Goal: Task Accomplishment & Management: Use online tool/utility

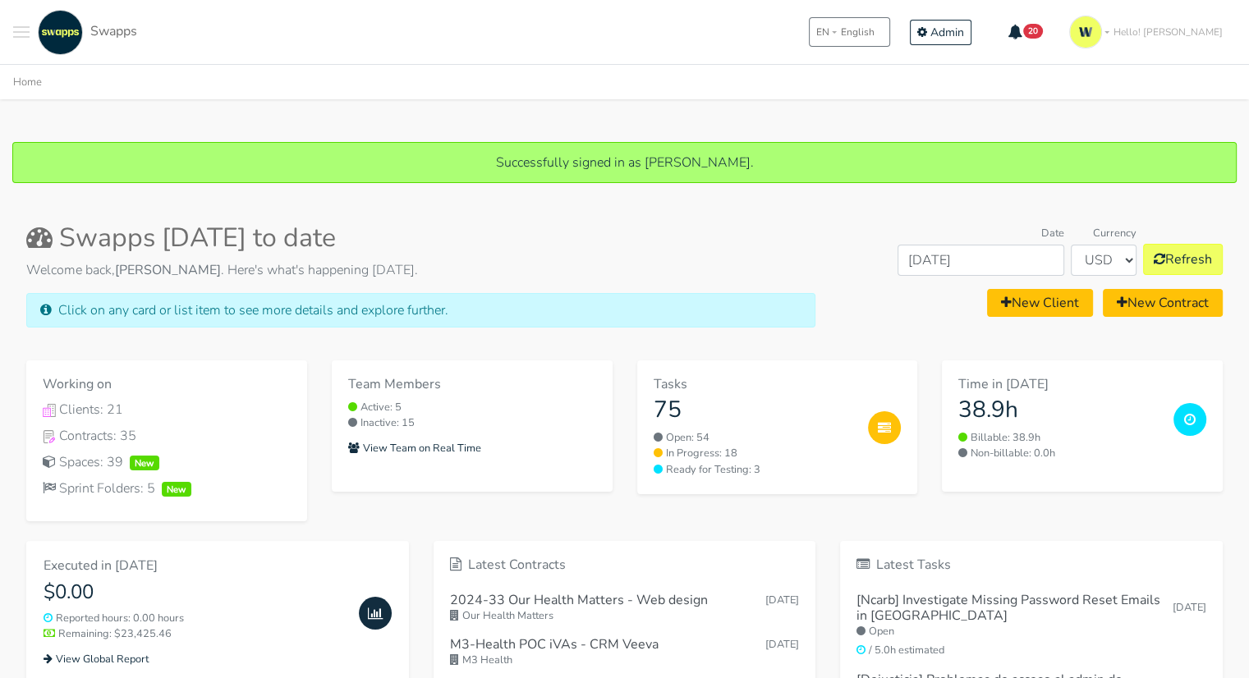
click at [23, 31] on span "Toggle navigation menu" at bounding box center [21, 32] width 16 height 2
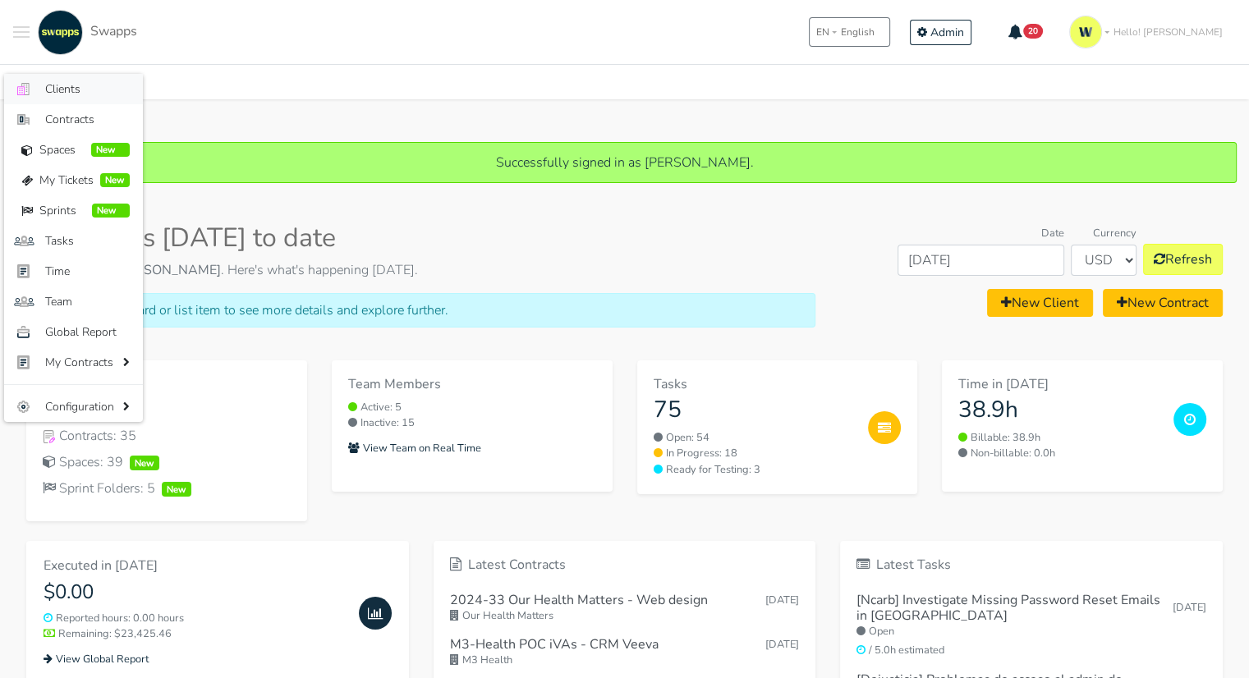
click at [71, 85] on span "Clients" at bounding box center [87, 88] width 85 height 17
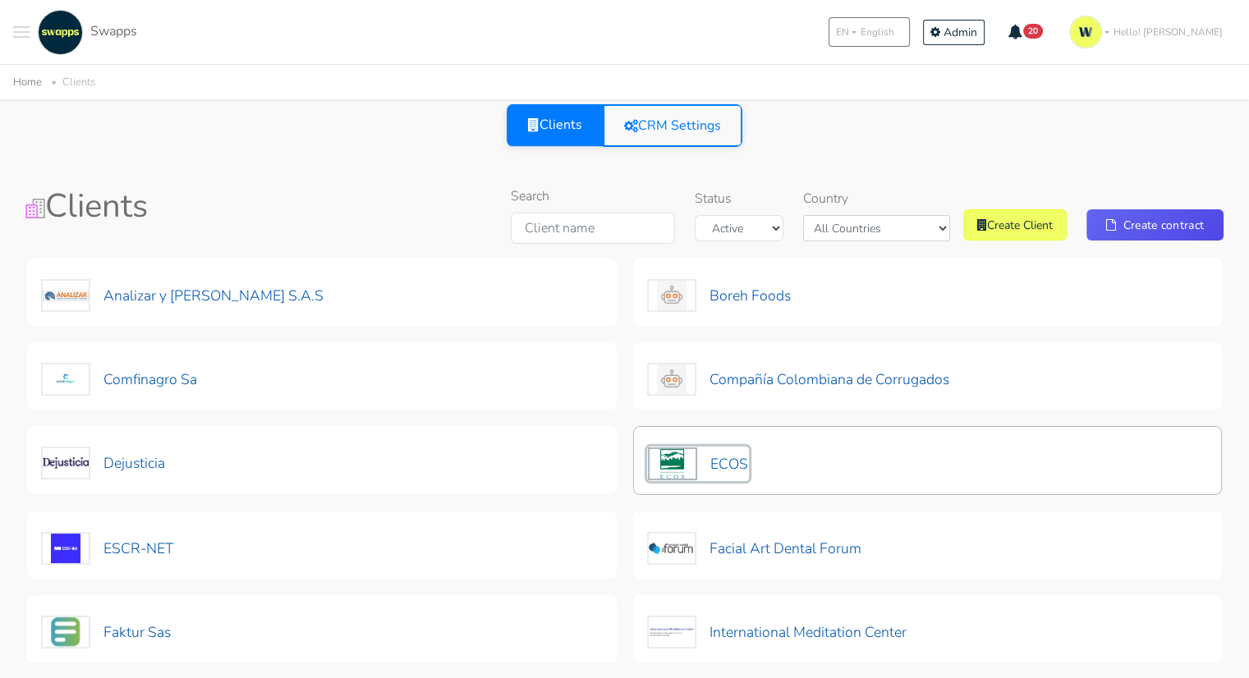
click at [727, 477] on button "ECOS" at bounding box center [698, 464] width 102 height 34
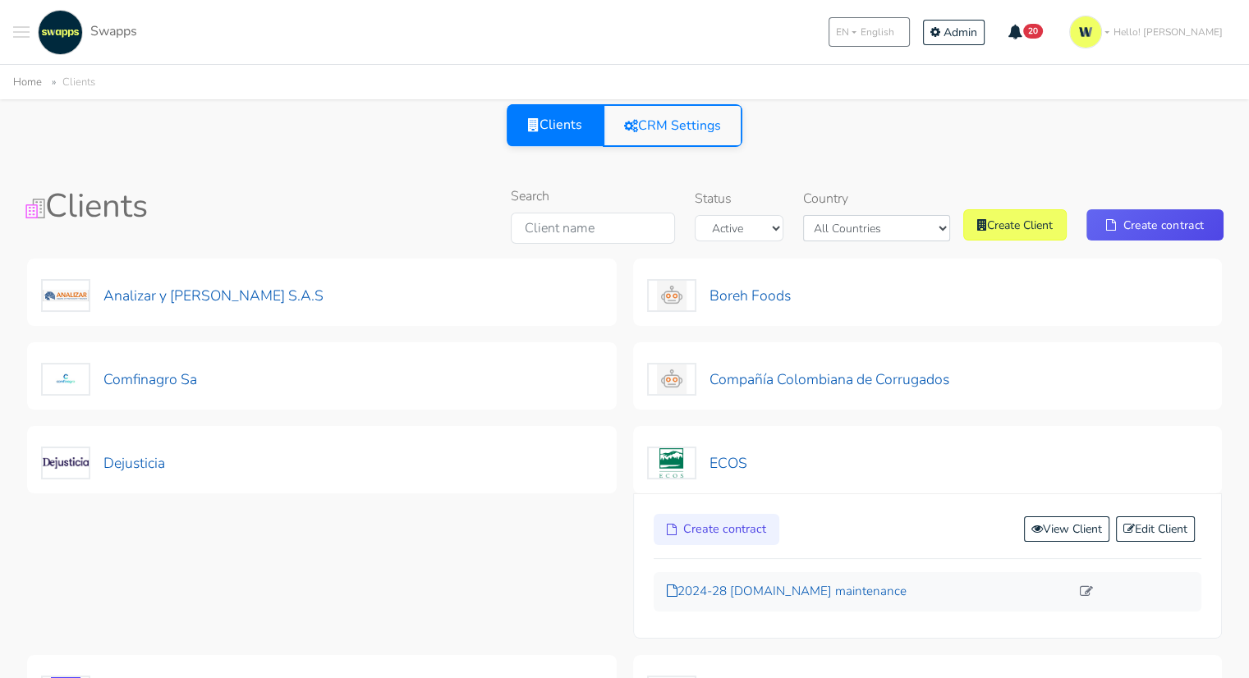
click at [832, 589] on p "2024-28 exchangenetwork.net maintenance" at bounding box center [869, 591] width 404 height 19
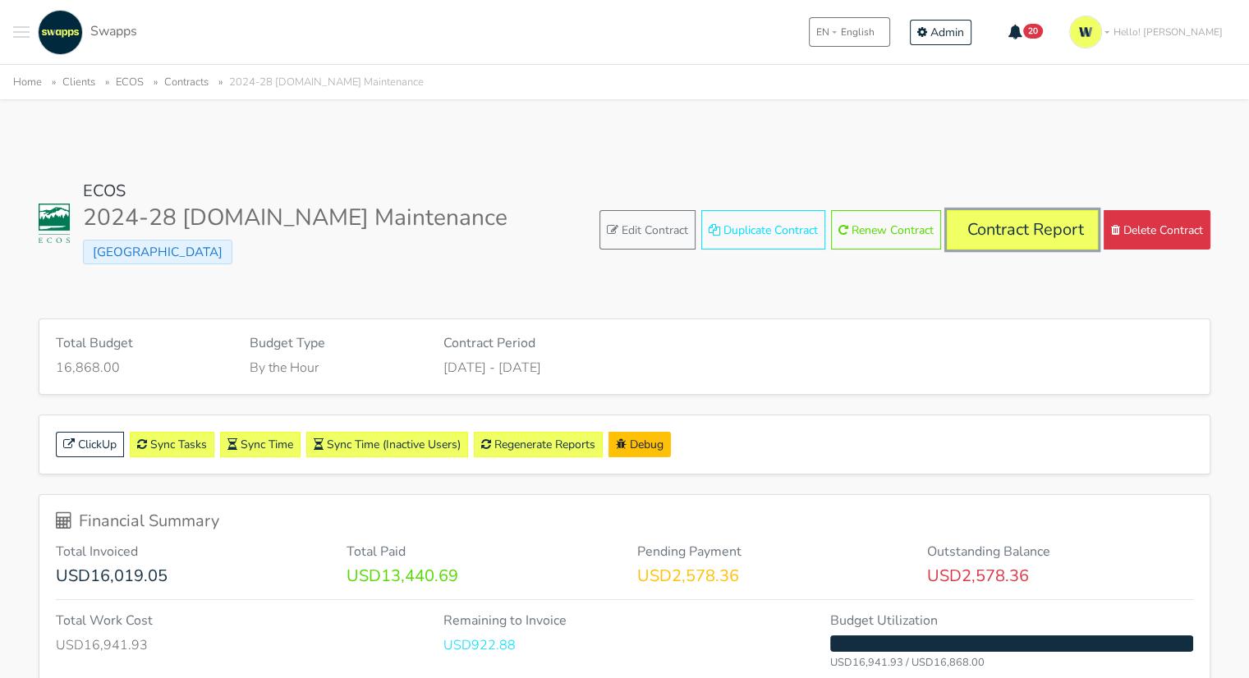
click at [1041, 232] on link "Contract Report" at bounding box center [1022, 229] width 151 height 39
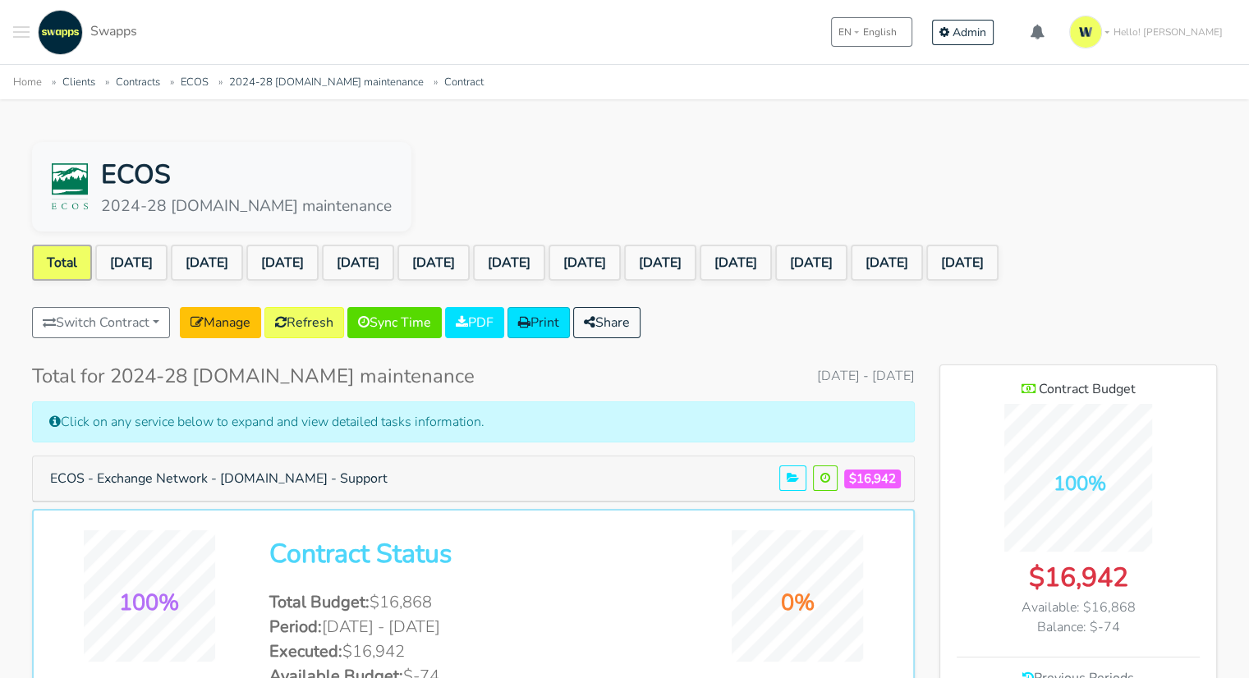
scroll to position [1364, 276]
click at [923, 268] on link "[DATE]" at bounding box center [886, 263] width 72 height 36
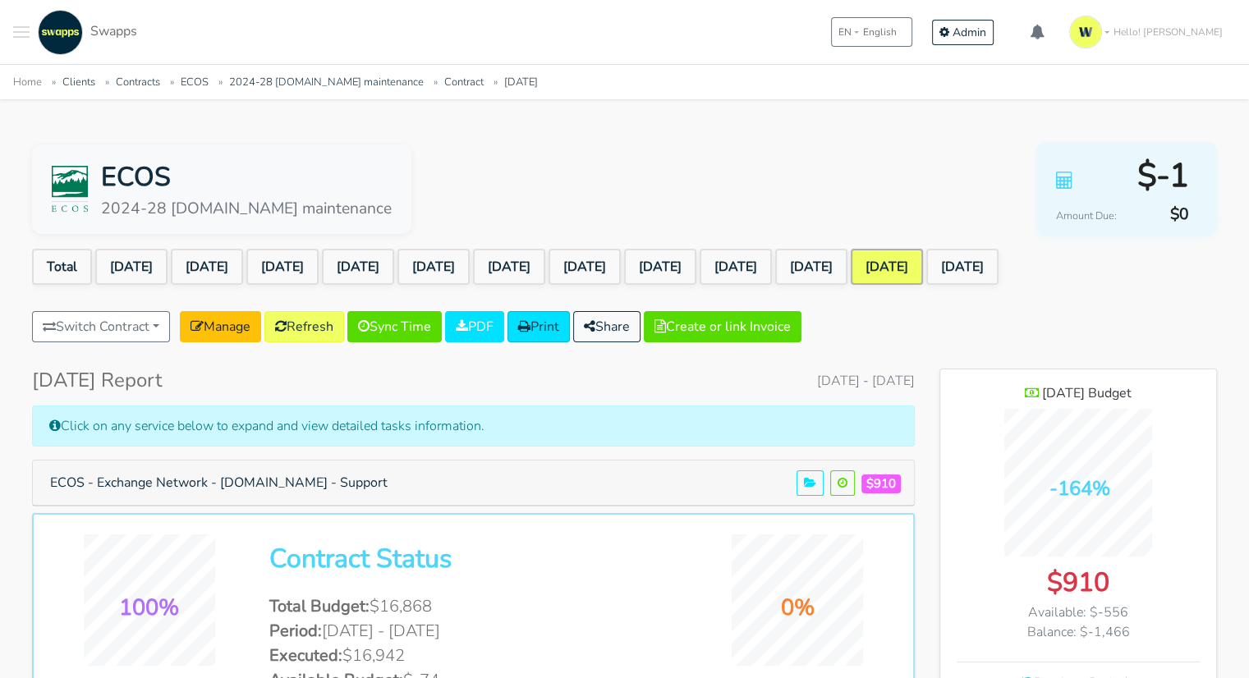
scroll to position [1364, 276]
click at [847, 270] on link "[DATE]" at bounding box center [811, 267] width 72 height 36
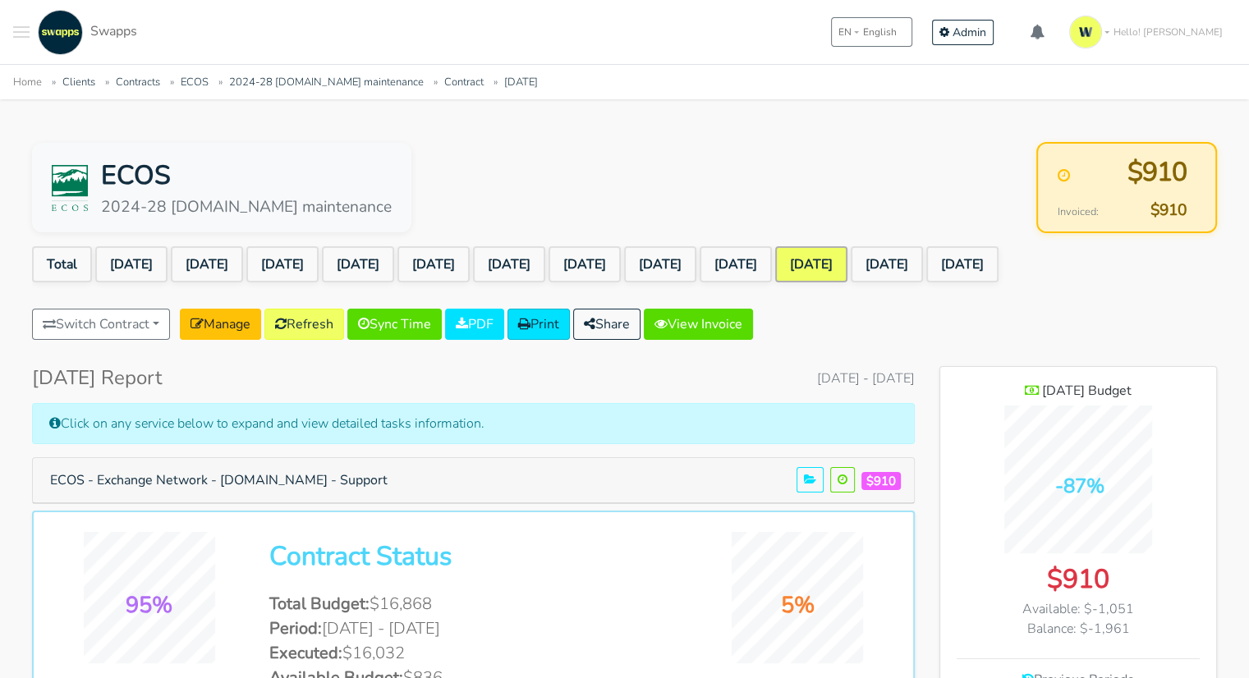
scroll to position [1364, 276]
click at [923, 262] on link "[DATE]" at bounding box center [886, 264] width 72 height 36
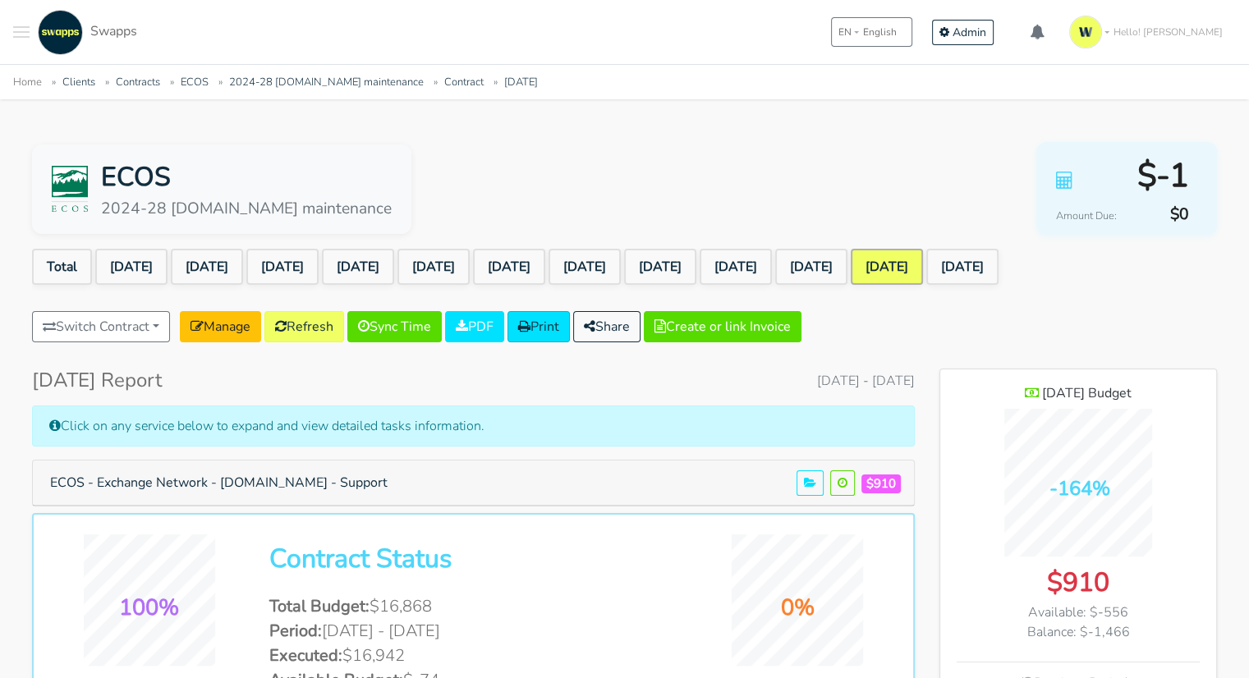
scroll to position [1364, 276]
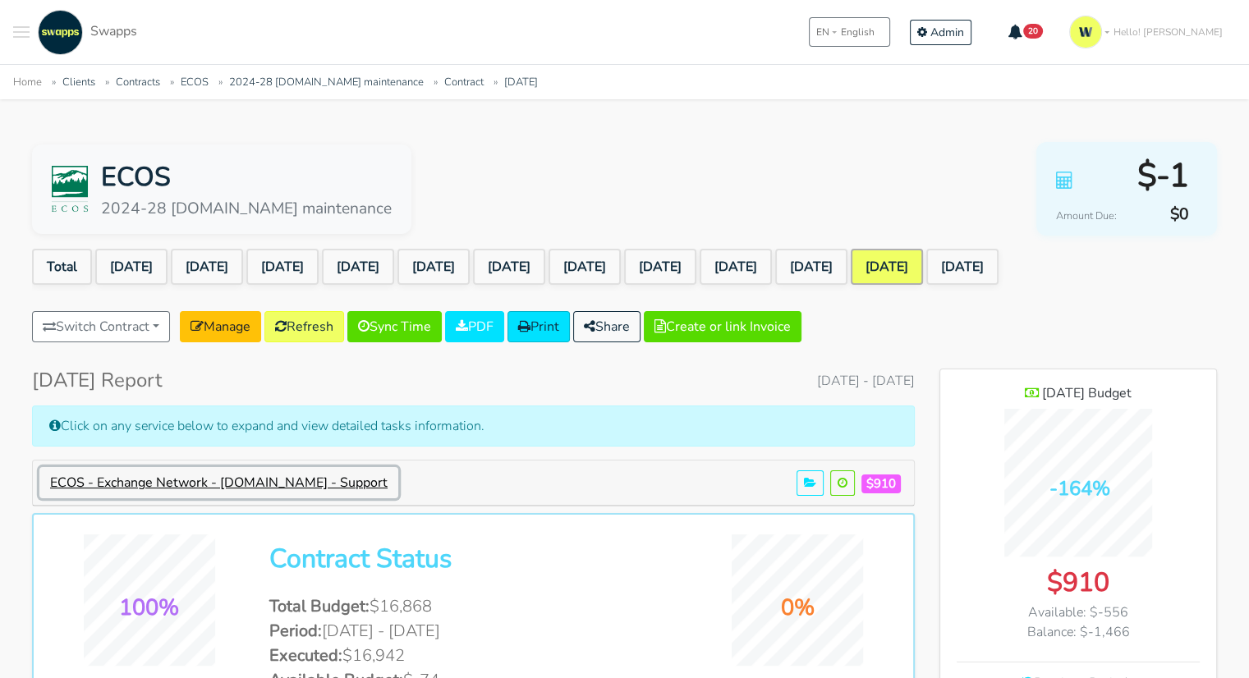
click at [268, 484] on button "ECOS - Exchange Network - [DOMAIN_NAME] - Support" at bounding box center [218, 482] width 359 height 31
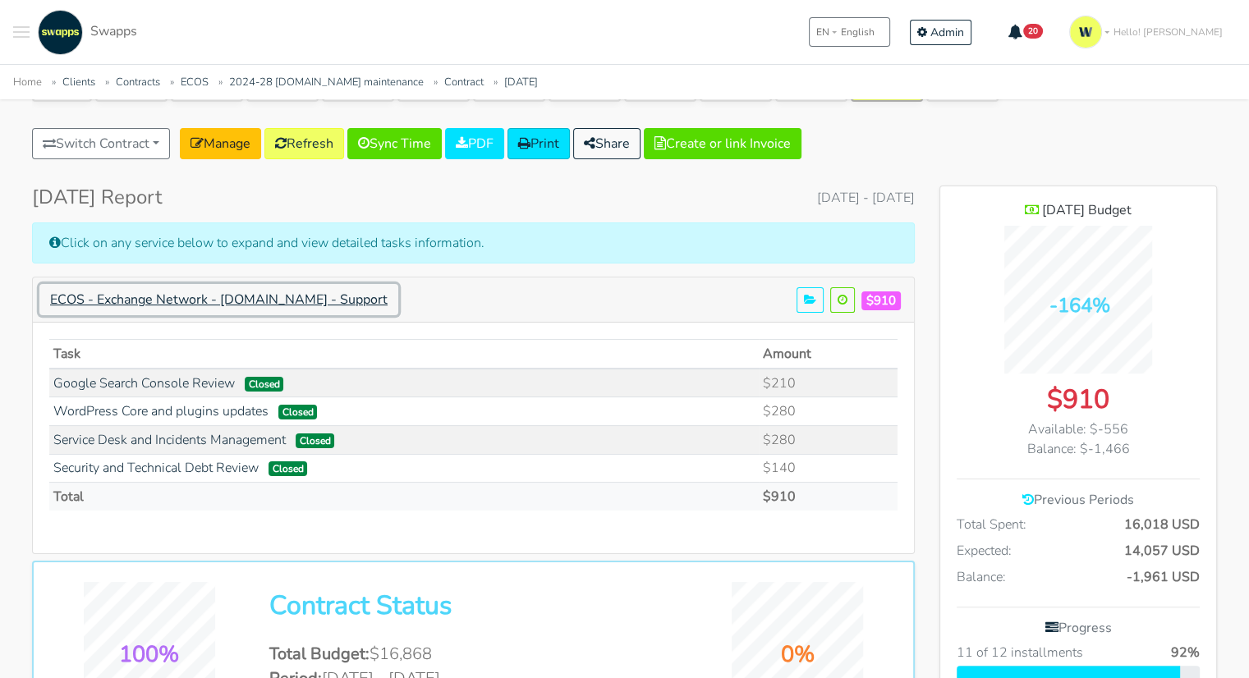
scroll to position [246, 0]
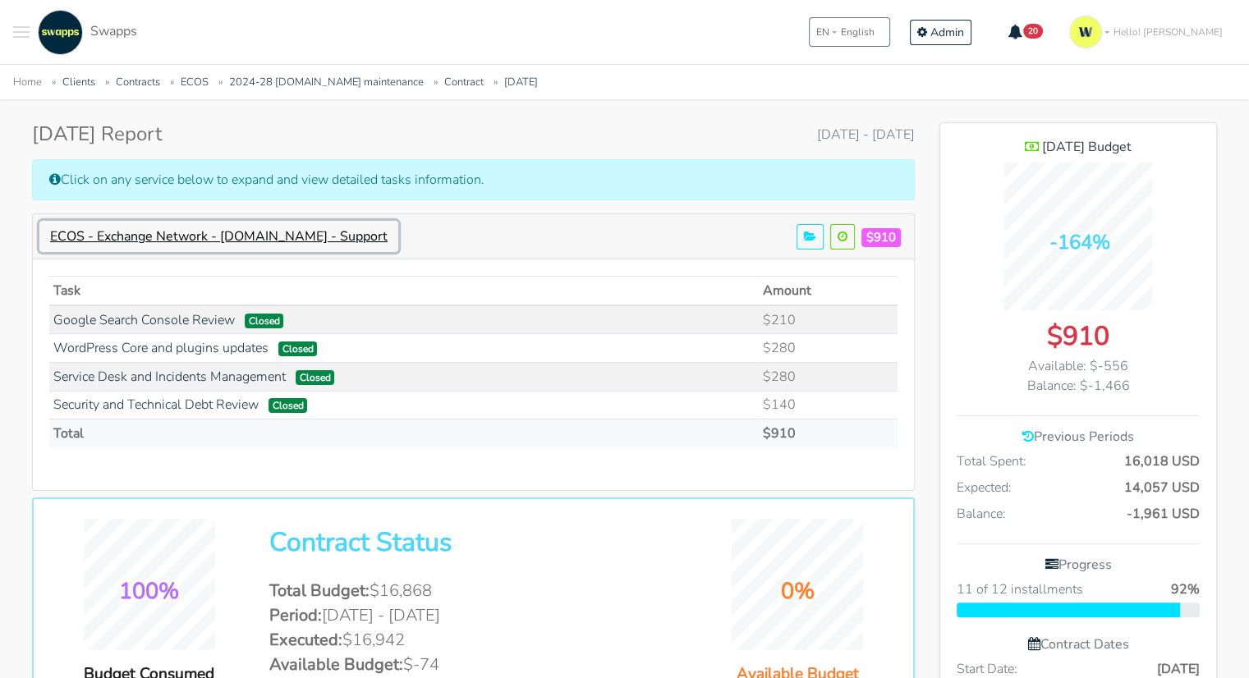
click at [398, 231] on button "ECOS - Exchange Network - [DOMAIN_NAME] - Support" at bounding box center [218, 236] width 359 height 31
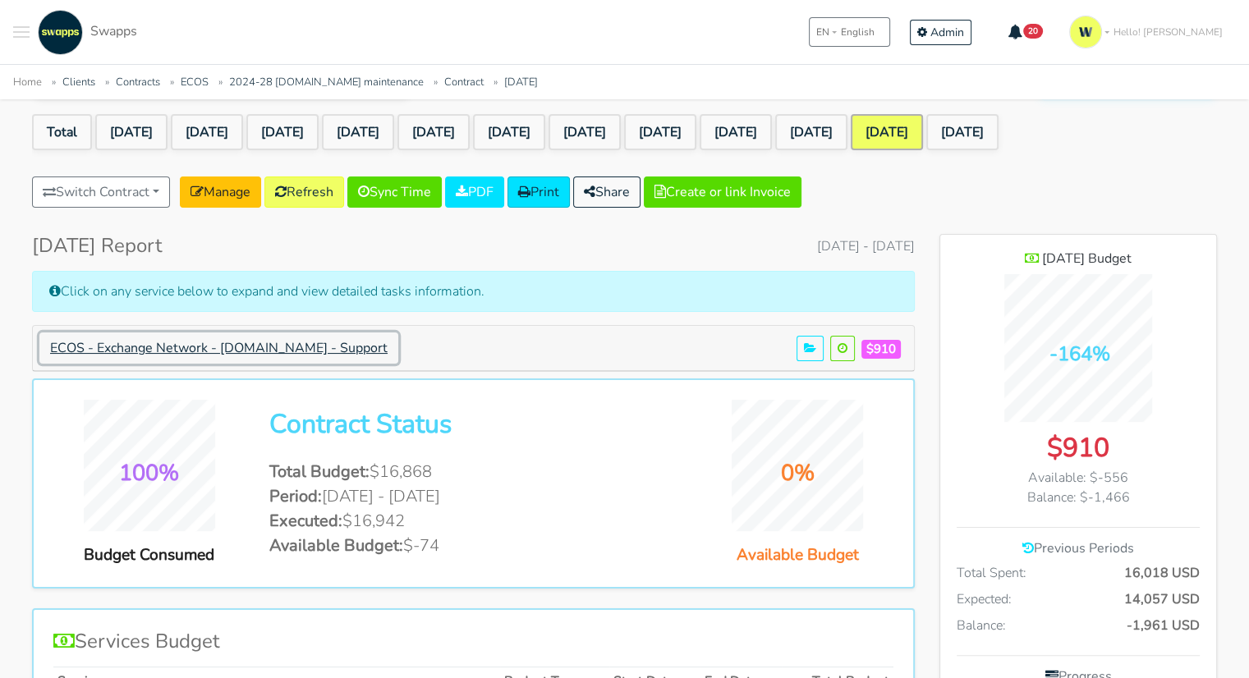
scroll to position [164, 0]
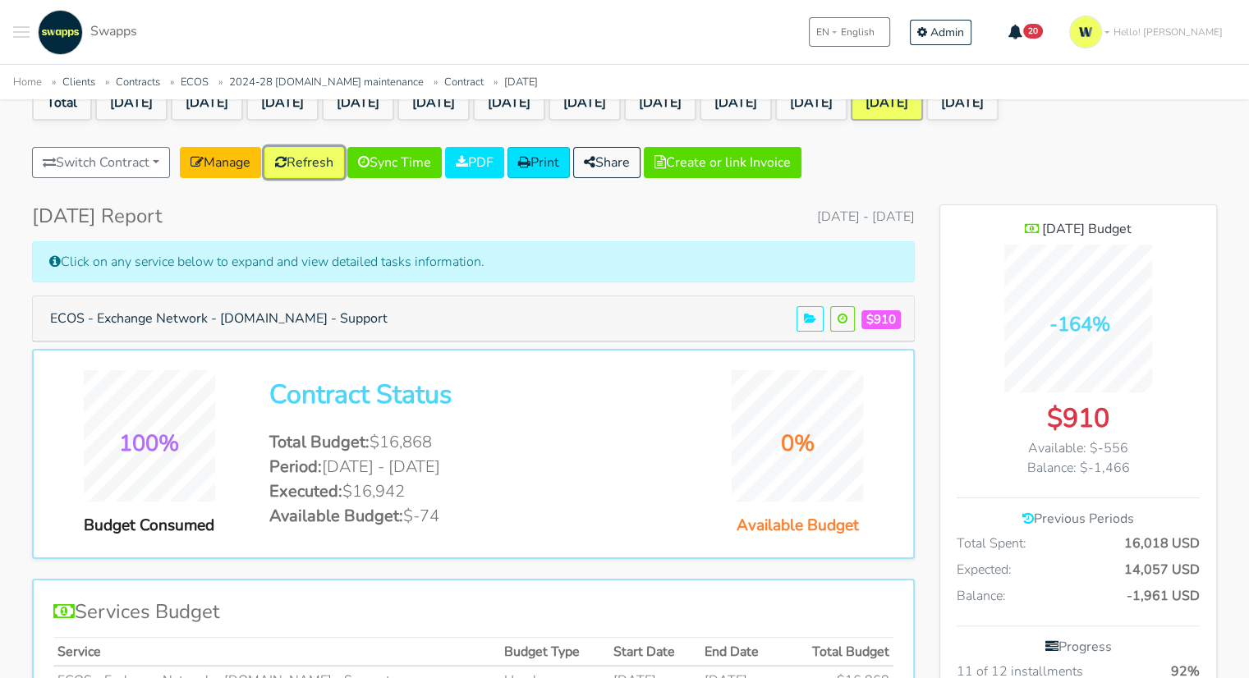
click at [344, 161] on link "Refresh" at bounding box center [304, 162] width 80 height 31
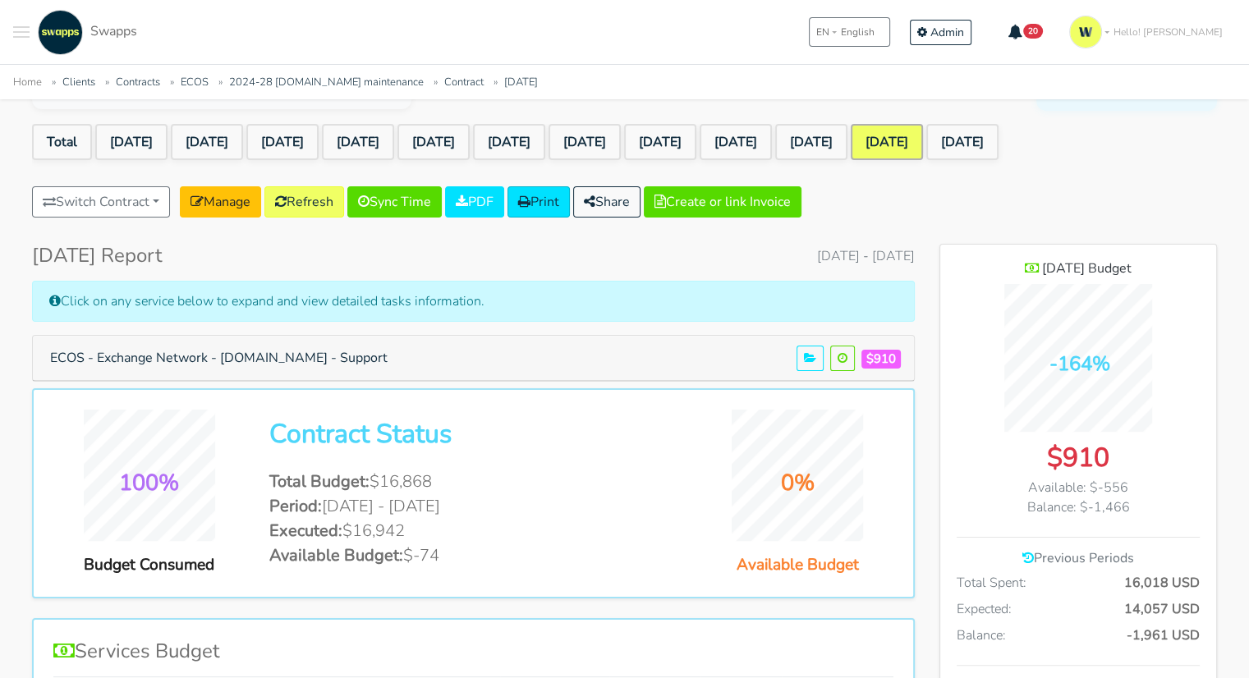
scroll to position [164, 0]
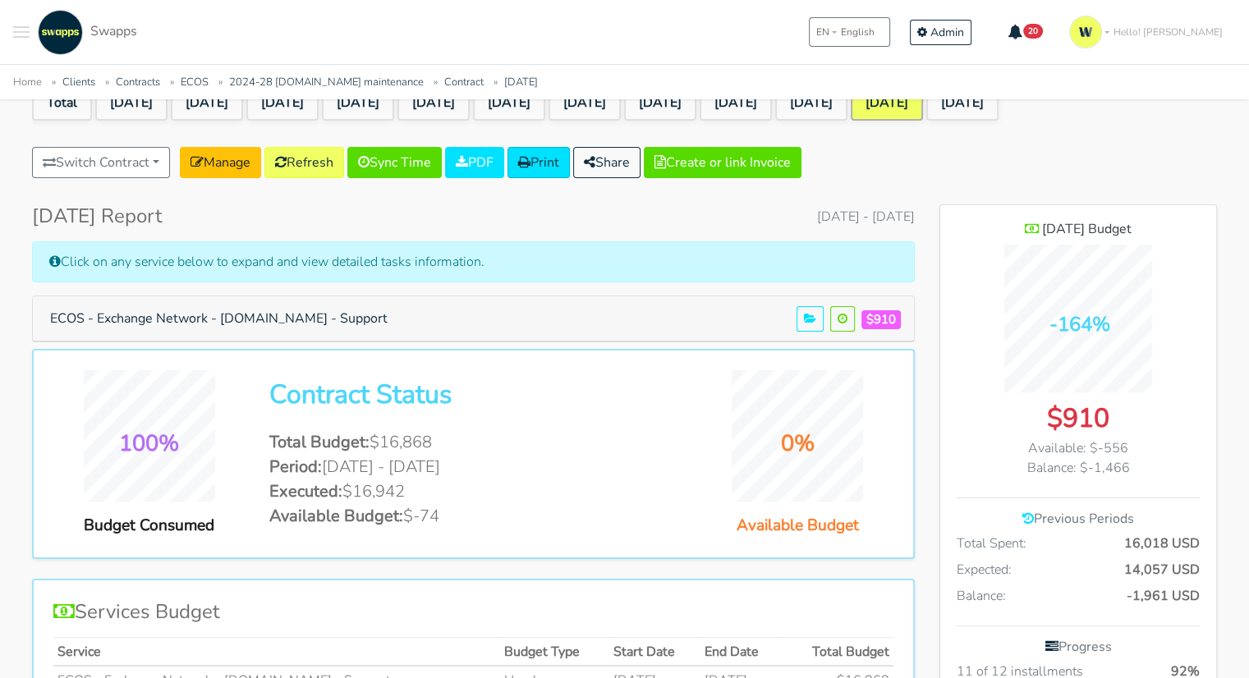
click at [869, 216] on span "August 1, 2025 - August 31, 2025" at bounding box center [866, 217] width 98 height 20
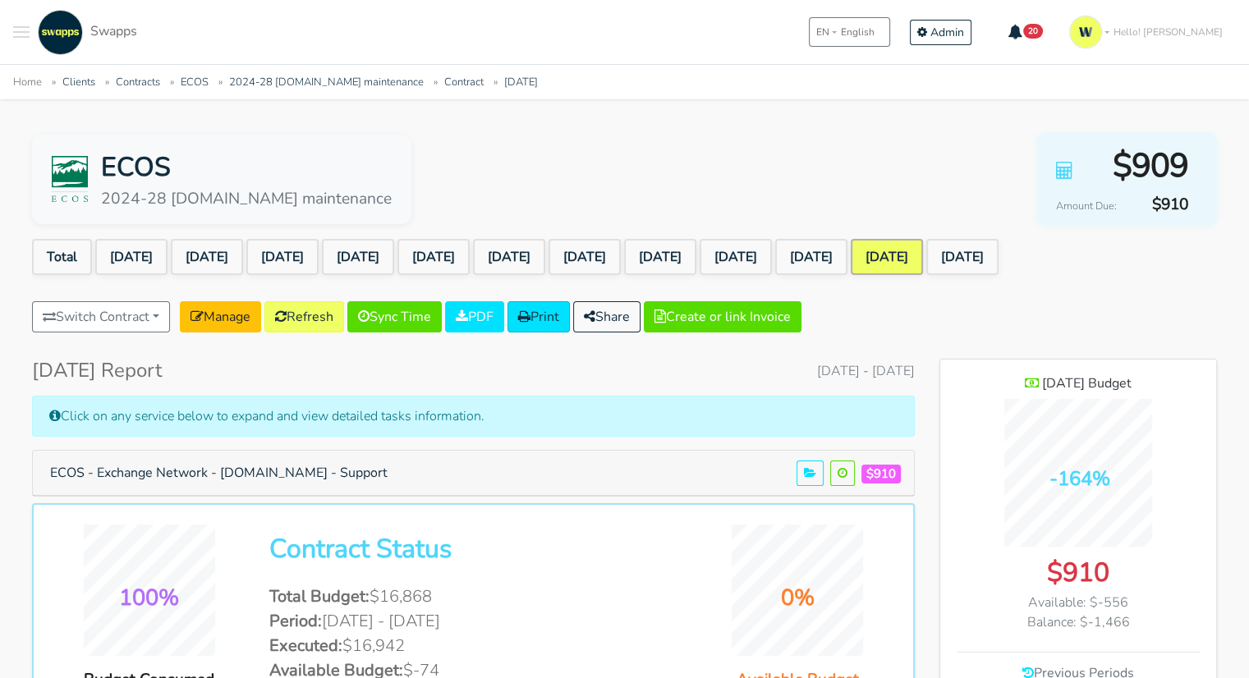
scroll to position [0, 0]
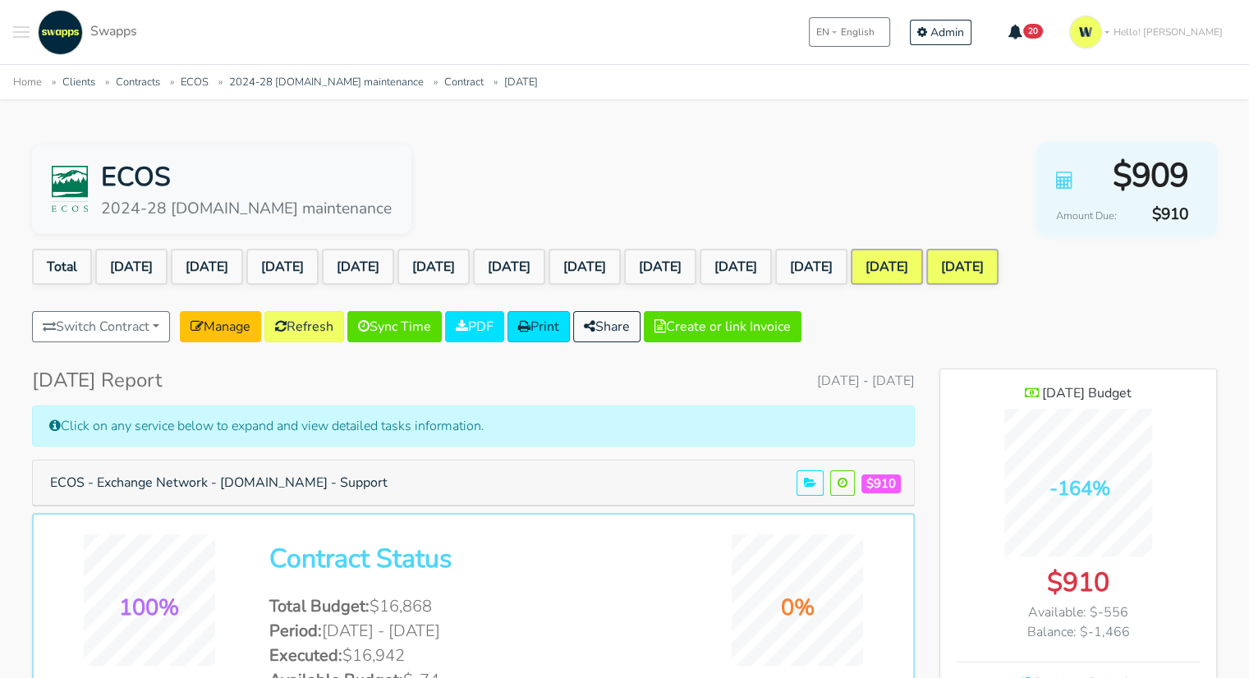
click at [998, 260] on link "[DATE]" at bounding box center [962, 267] width 72 height 36
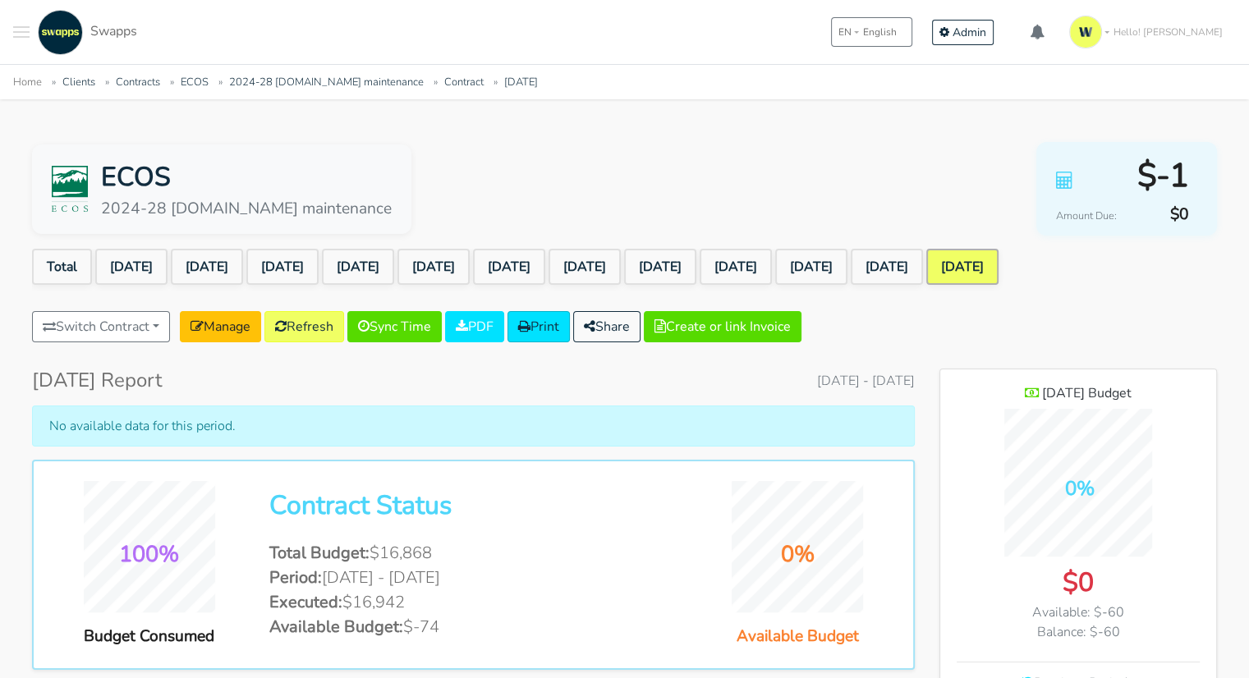
scroll to position [1312, 276]
click at [923, 274] on link "[DATE]" at bounding box center [886, 267] width 72 height 36
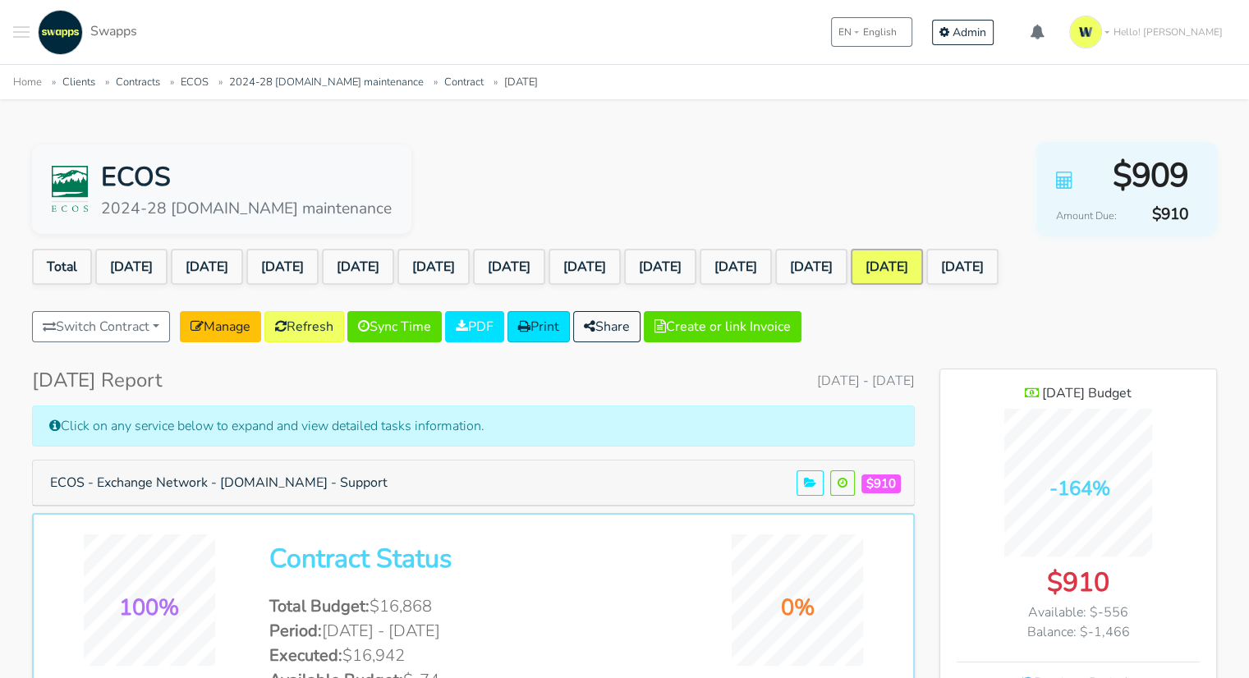
scroll to position [1364, 276]
click at [1121, 313] on div "Switch Contract 2024-14 [DOMAIN_NAME] maintenance [PERSON_NAME] TabbyWorld Limi…" at bounding box center [624, 330] width 1185 height 38
click at [870, 325] on div "Switch Contract 2024-14 [DOMAIN_NAME] maintenance [PERSON_NAME] TabbyWorld Limi…" at bounding box center [624, 330] width 1185 height 38
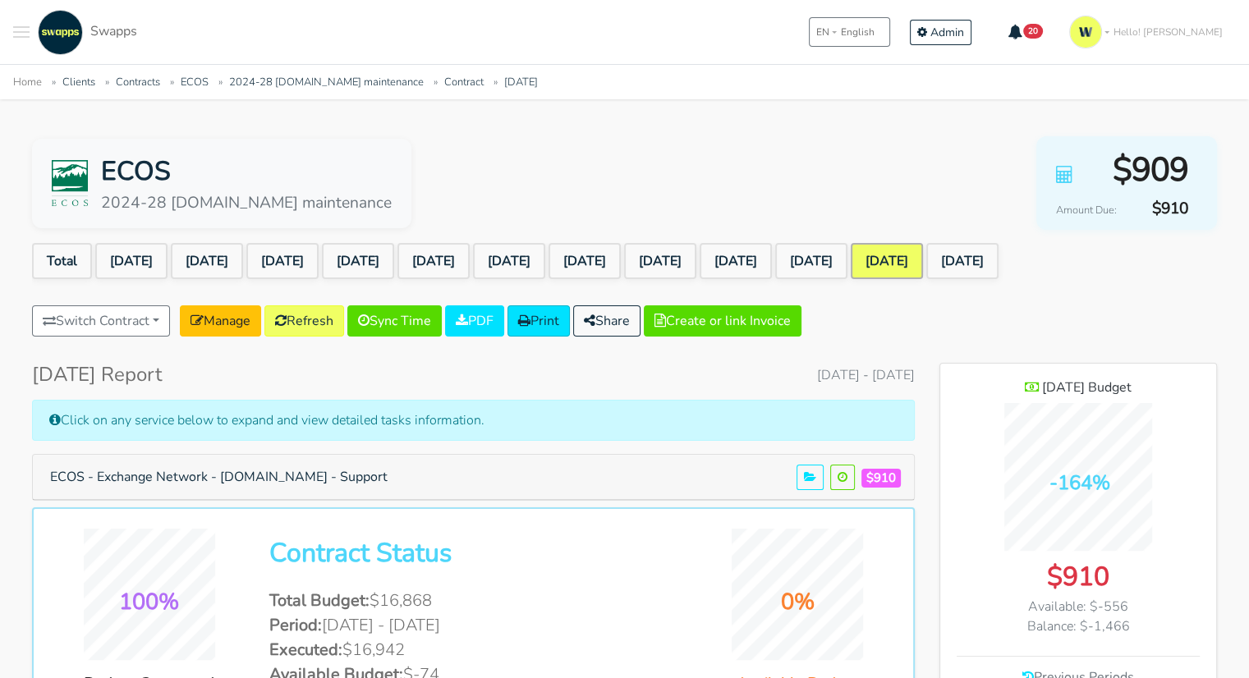
scroll to position [0, 0]
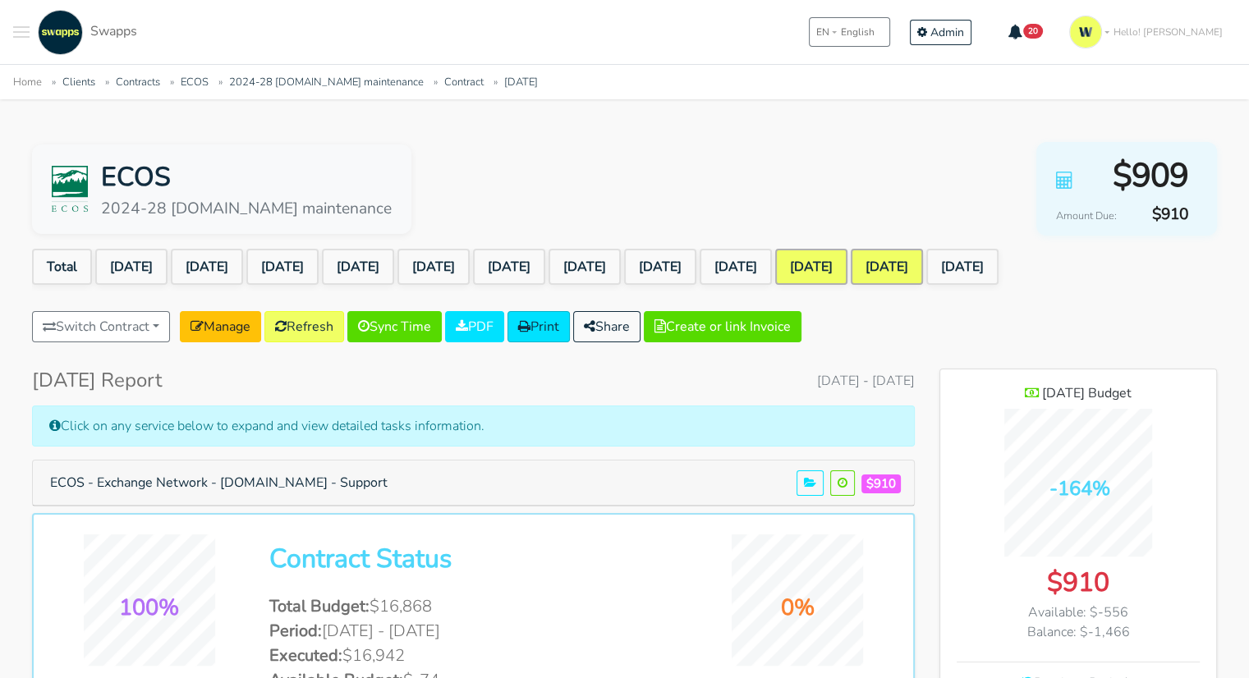
click at [847, 269] on link "[DATE]" at bounding box center [811, 267] width 72 height 36
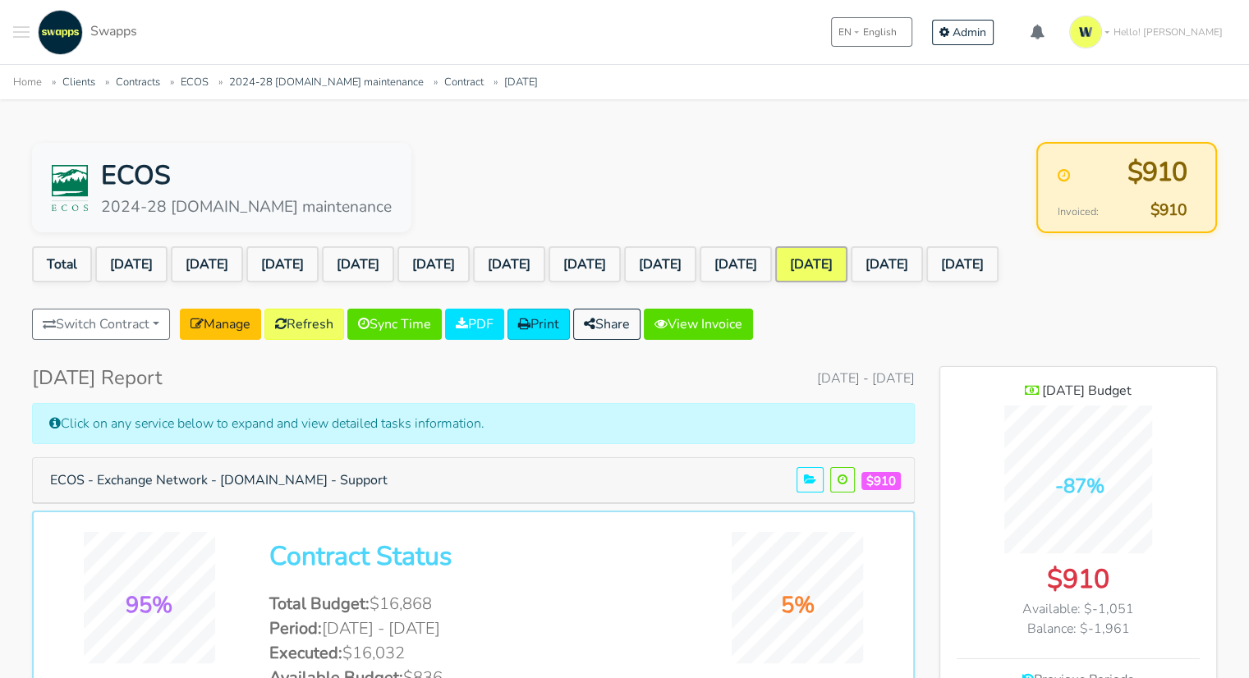
scroll to position [1364, 276]
drag, startPoint x: 0, startPoint y: 0, endPoint x: 1034, endPoint y: 264, distance: 1066.6
click at [923, 264] on link "[DATE]" at bounding box center [886, 264] width 72 height 36
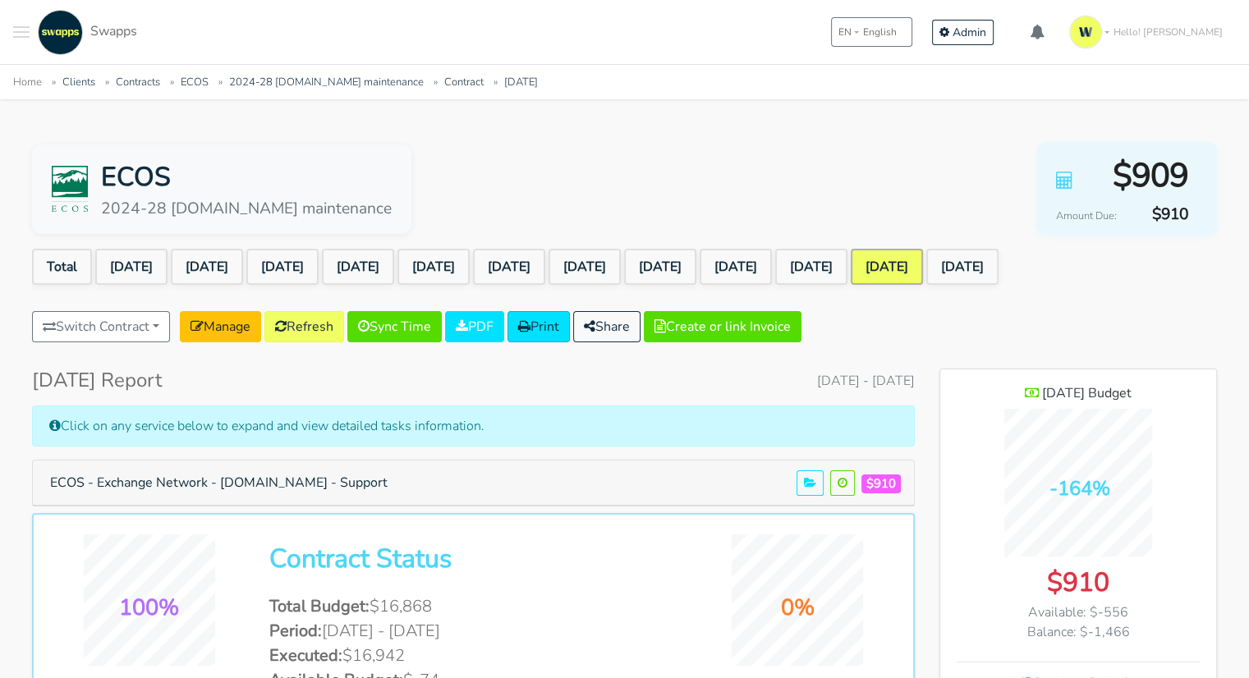
scroll to position [1364, 276]
click at [998, 274] on link "[DATE]" at bounding box center [962, 267] width 72 height 36
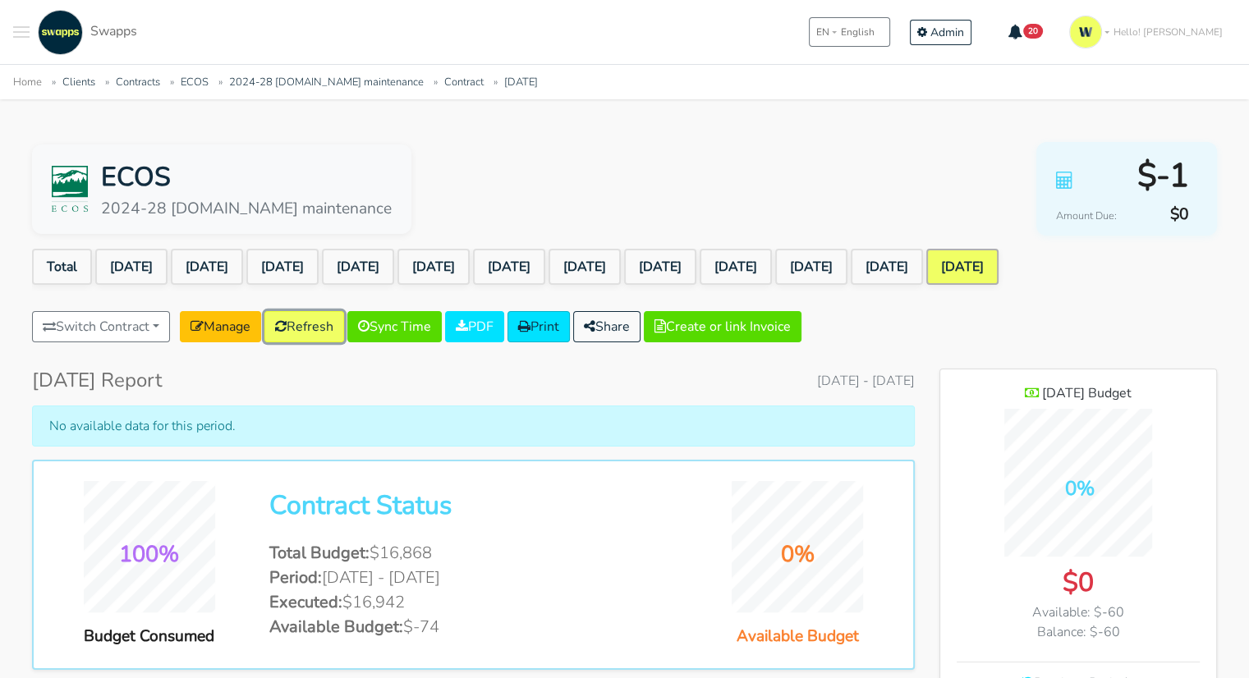
click at [312, 330] on link "Refresh" at bounding box center [304, 326] width 80 height 31
click at [923, 255] on link "[DATE]" at bounding box center [886, 267] width 72 height 36
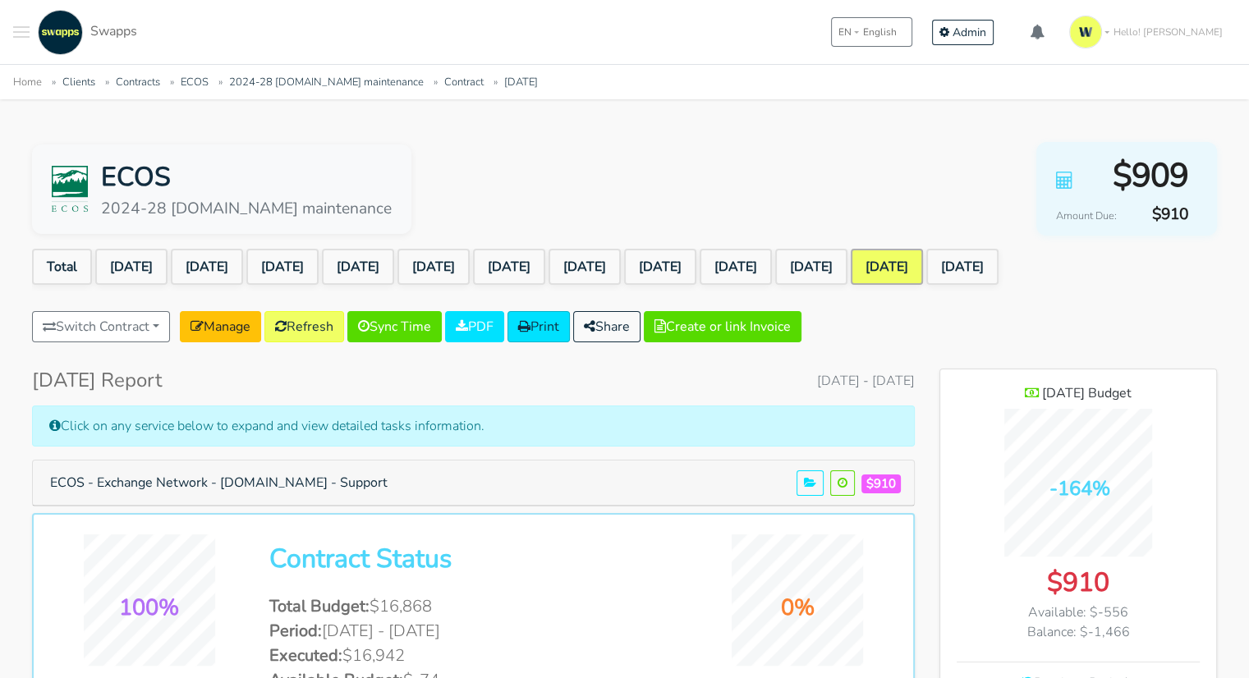
scroll to position [1364, 276]
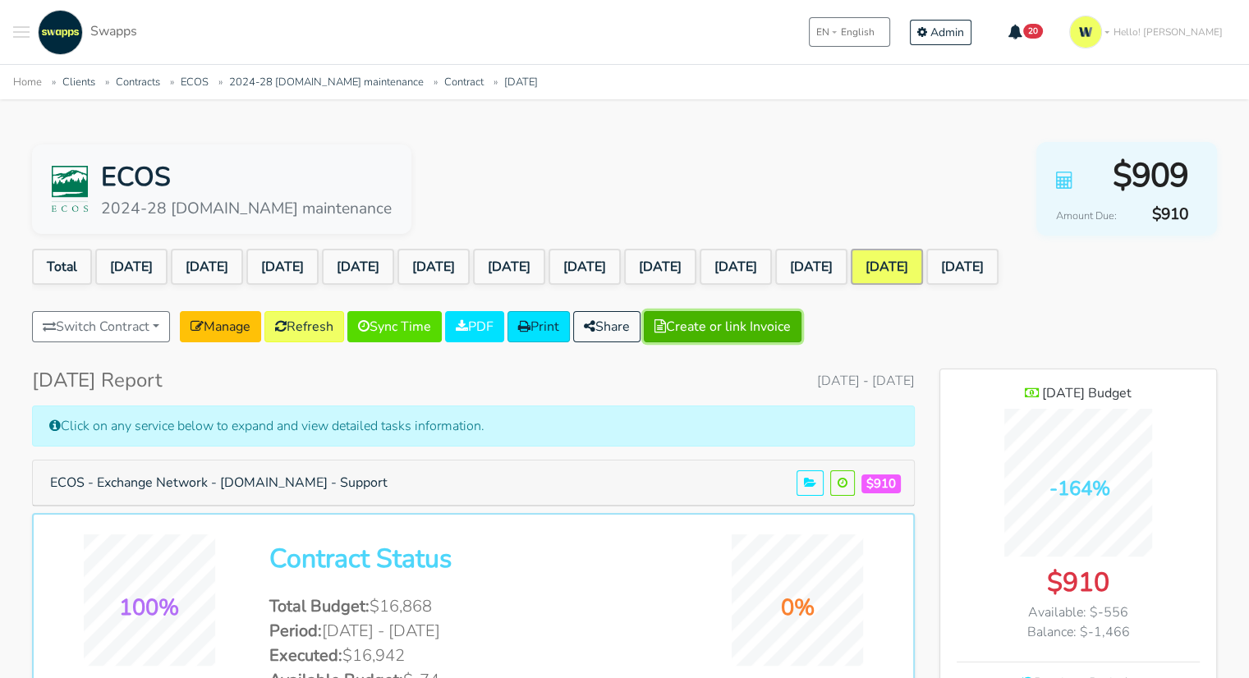
click at [720, 323] on button "Create or link Invoice" at bounding box center [723, 326] width 158 height 31
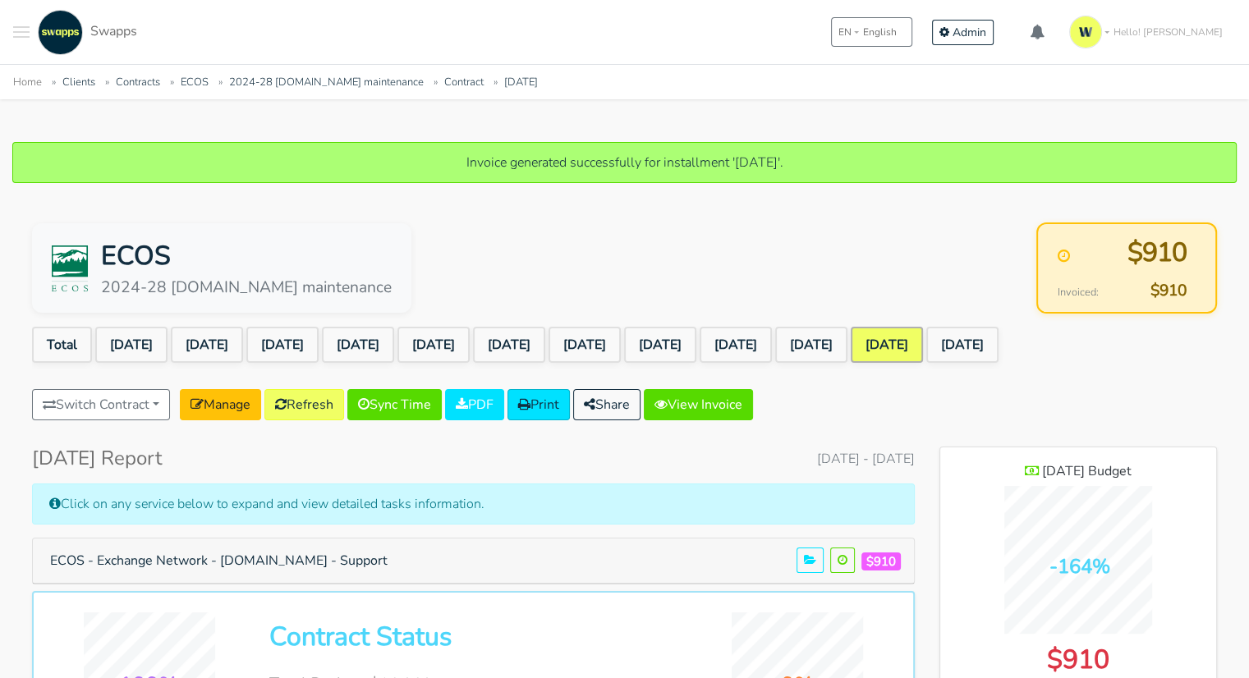
scroll to position [1364, 276]
click at [718, 405] on link "View Invoice" at bounding box center [698, 404] width 109 height 31
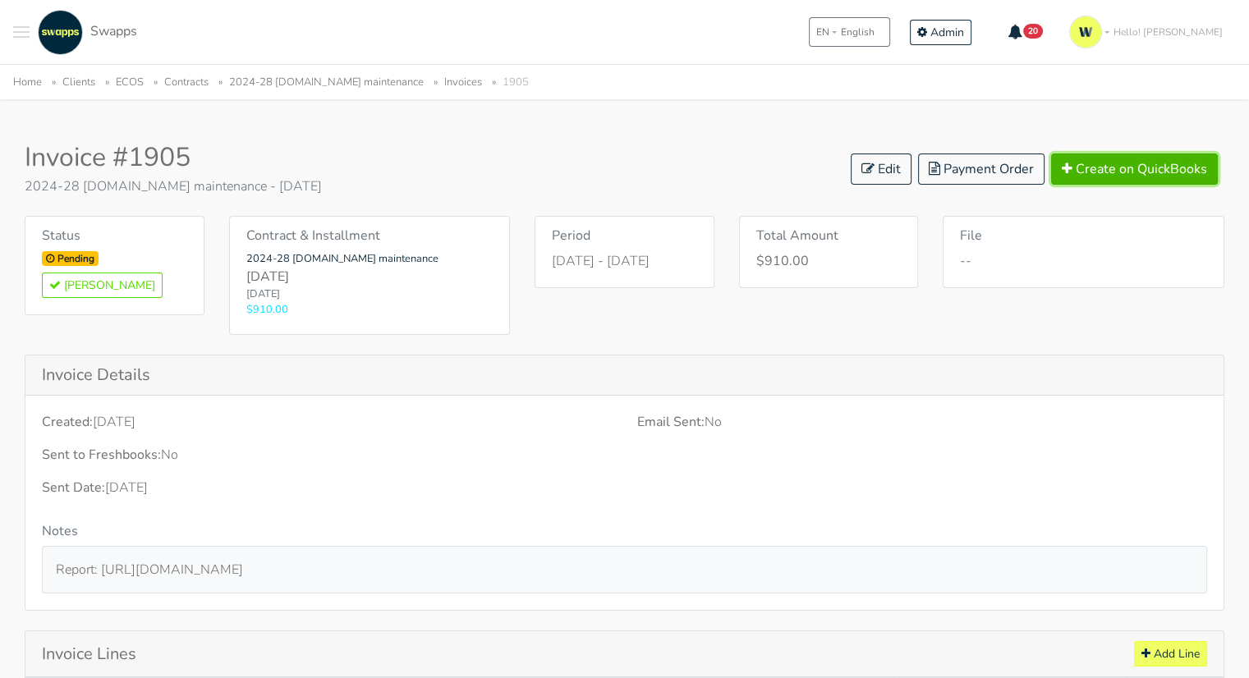
click at [1130, 175] on button "Create on QuickBooks" at bounding box center [1134, 169] width 167 height 31
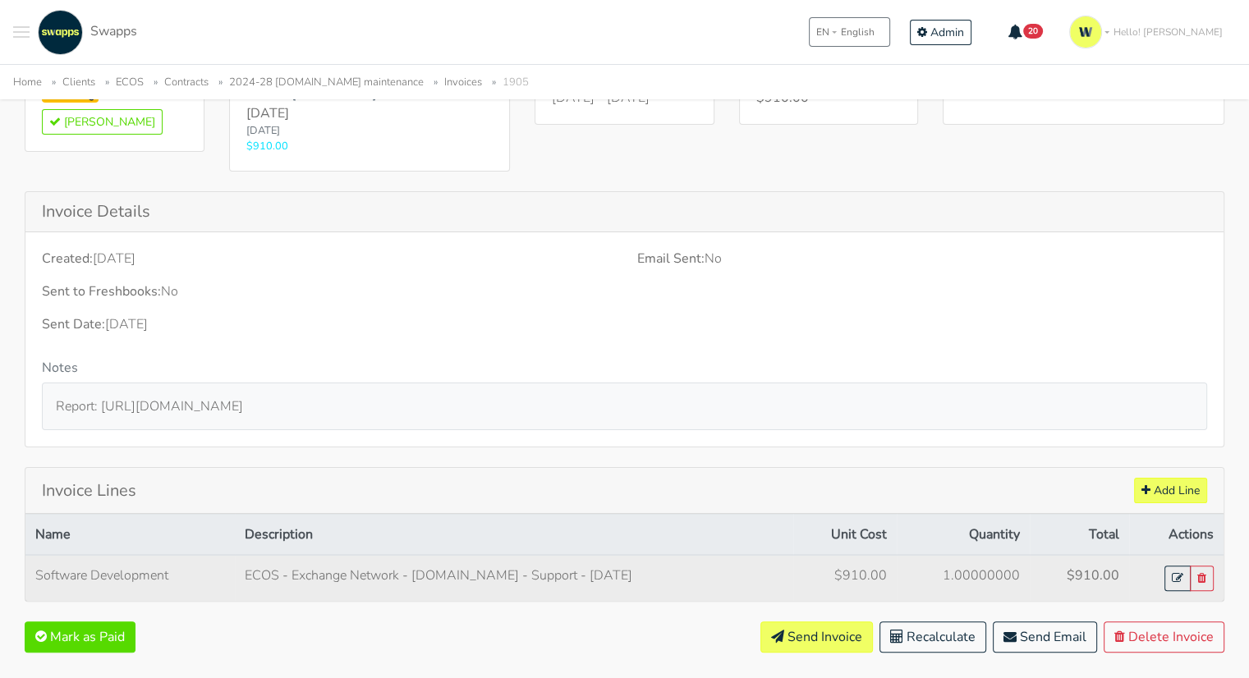
scroll to position [280, 0]
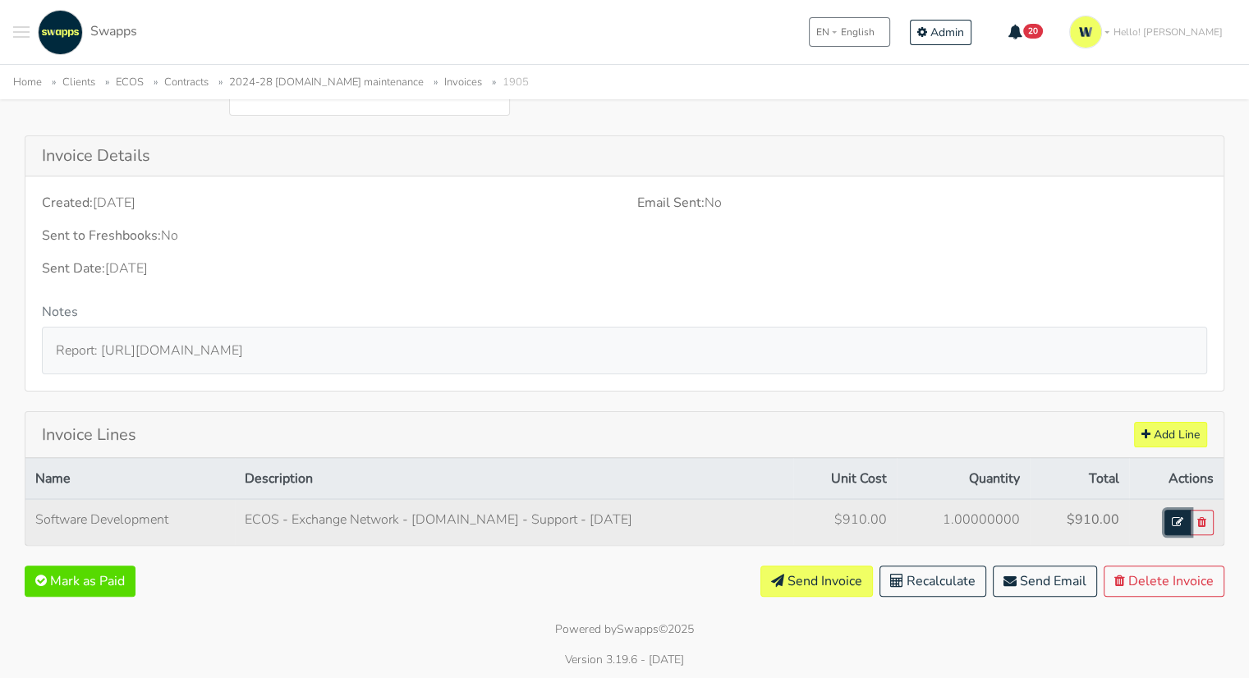
click at [1179, 516] on icon at bounding box center [1176, 521] width 11 height 11
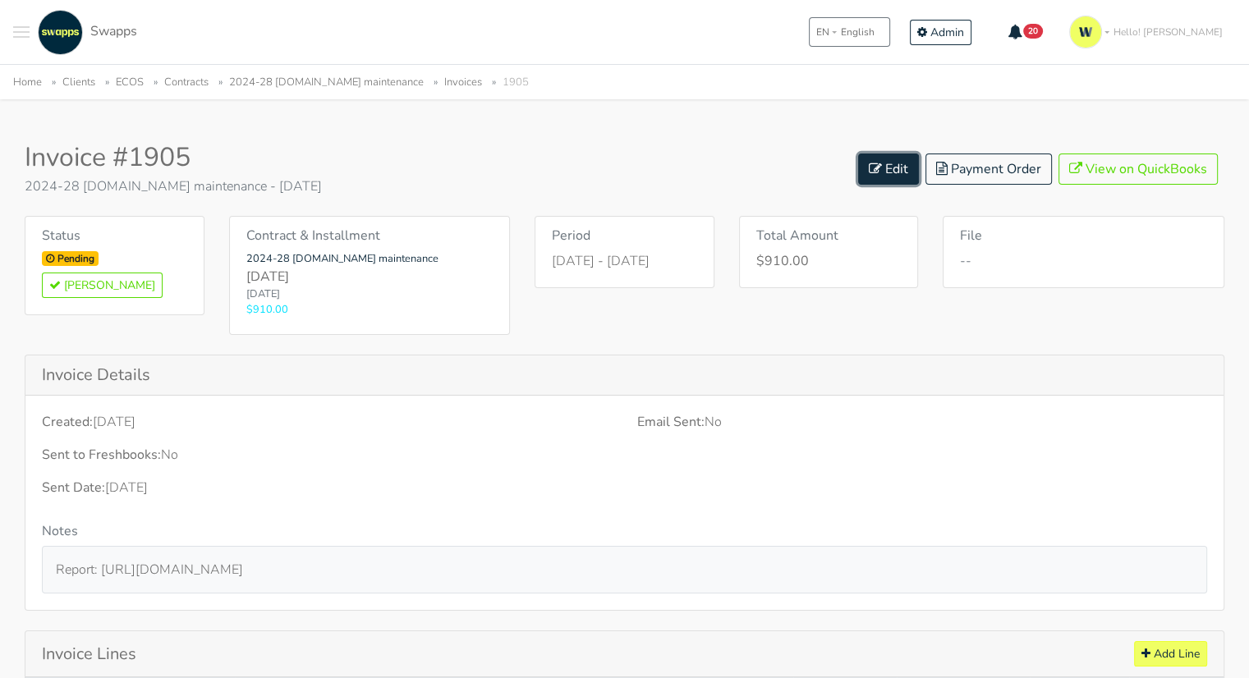
click at [893, 176] on link "Edit" at bounding box center [888, 169] width 61 height 31
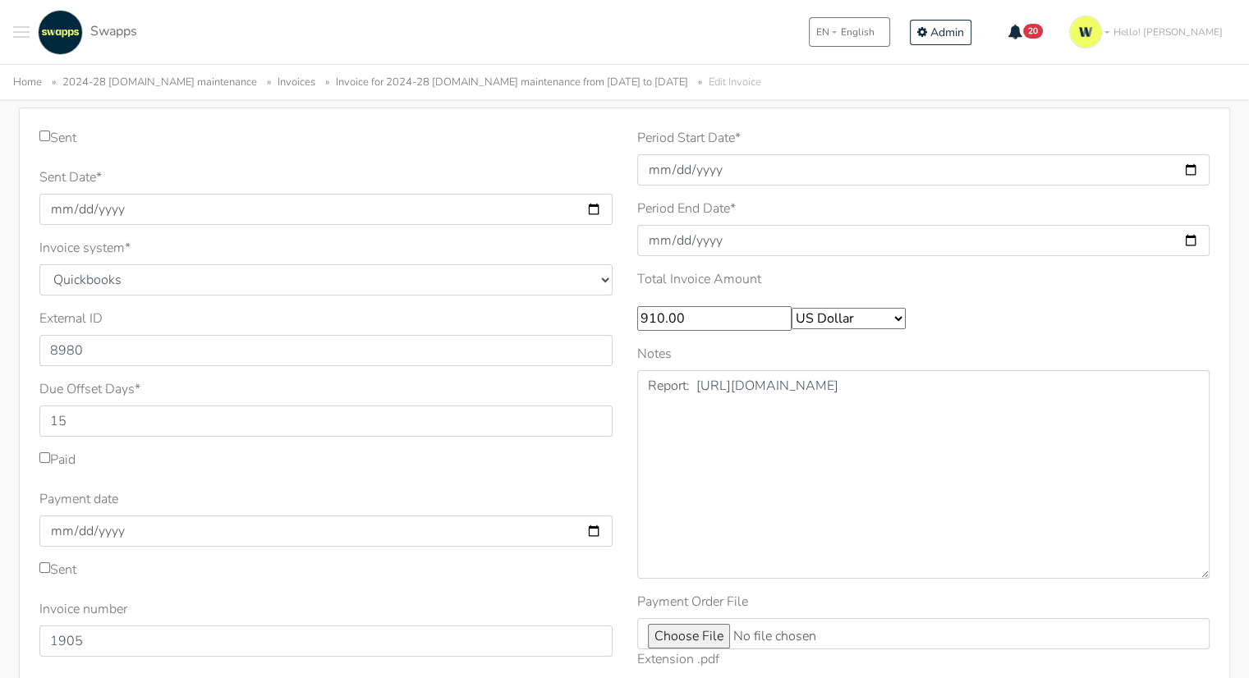
scroll to position [312, 0]
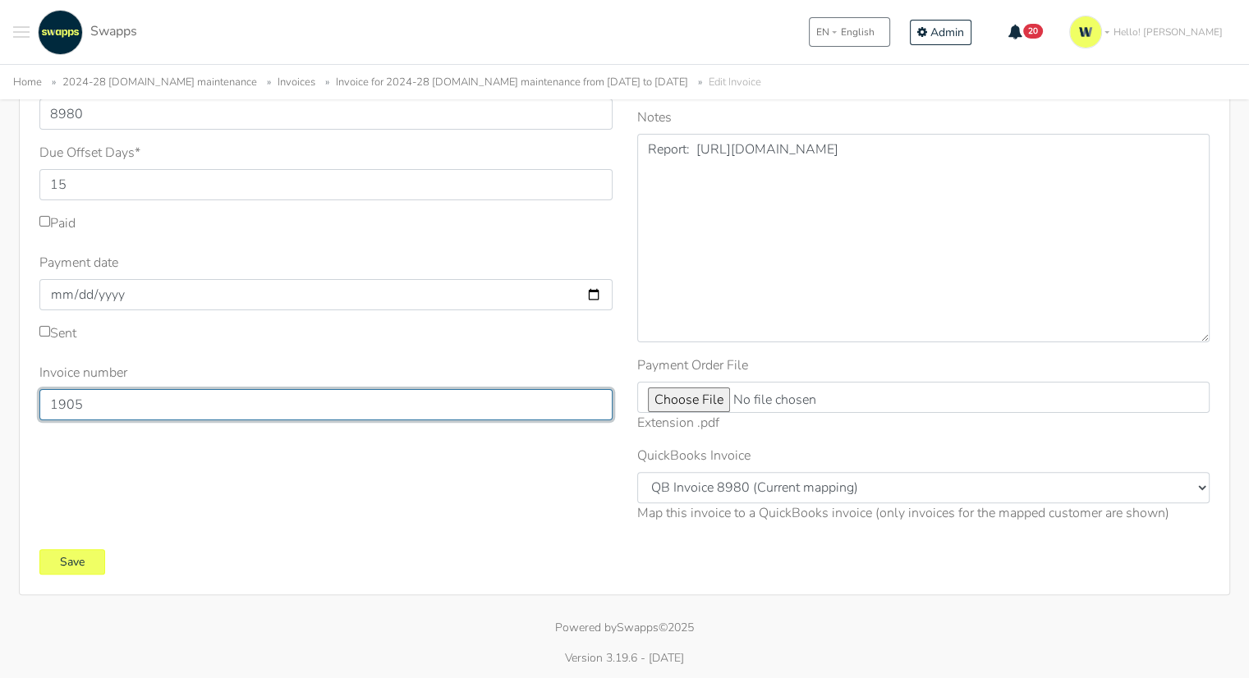
click at [108, 400] on input "1905" at bounding box center [325, 404] width 573 height 31
type input "1903"
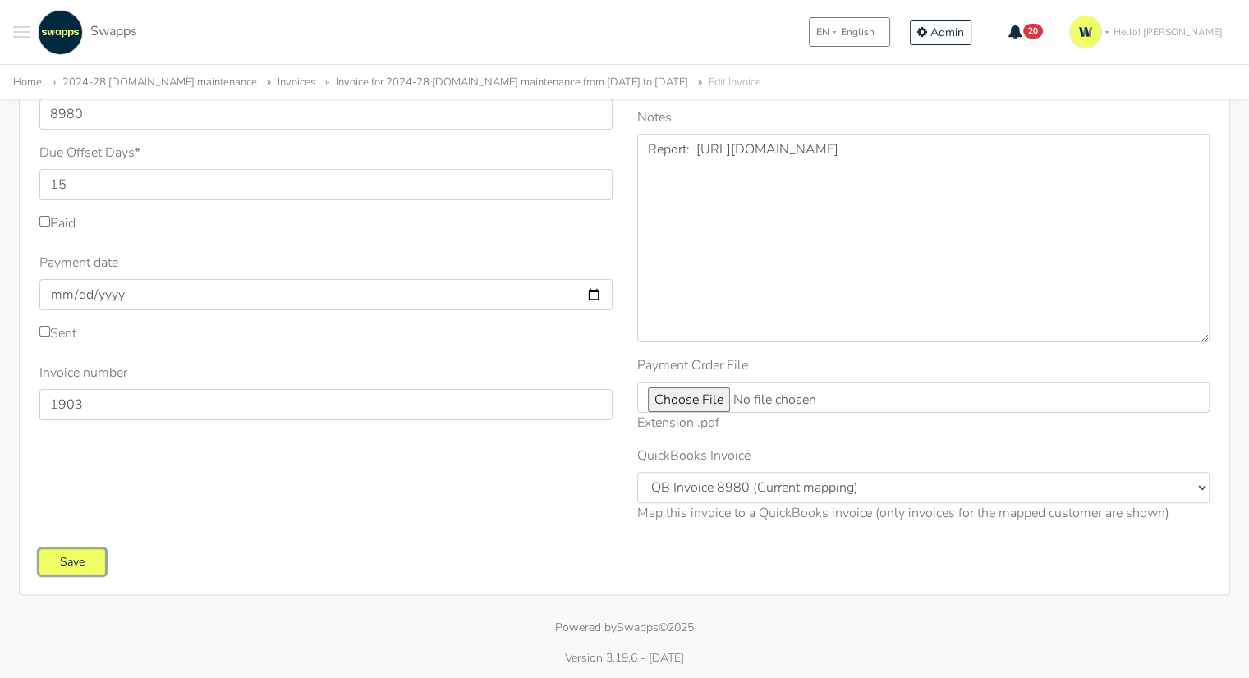
click at [73, 560] on input "Save" at bounding box center [72, 561] width 66 height 25
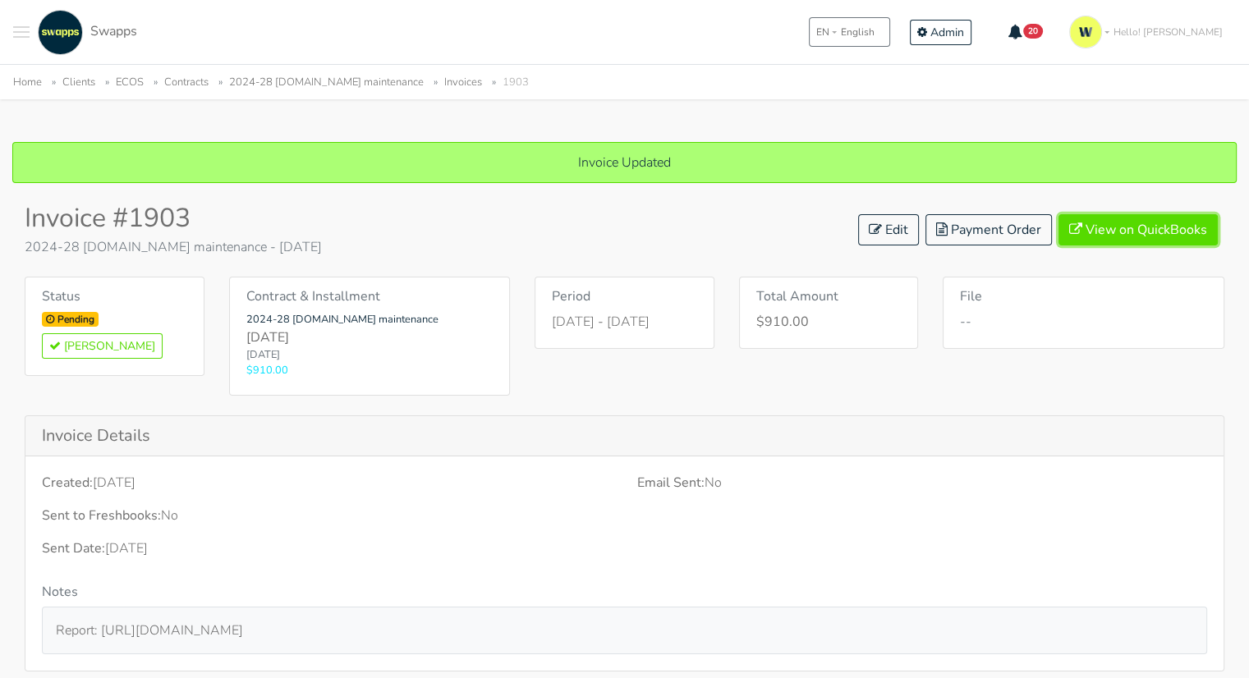
click at [1094, 233] on link "View on QuickBooks" at bounding box center [1137, 229] width 159 height 31
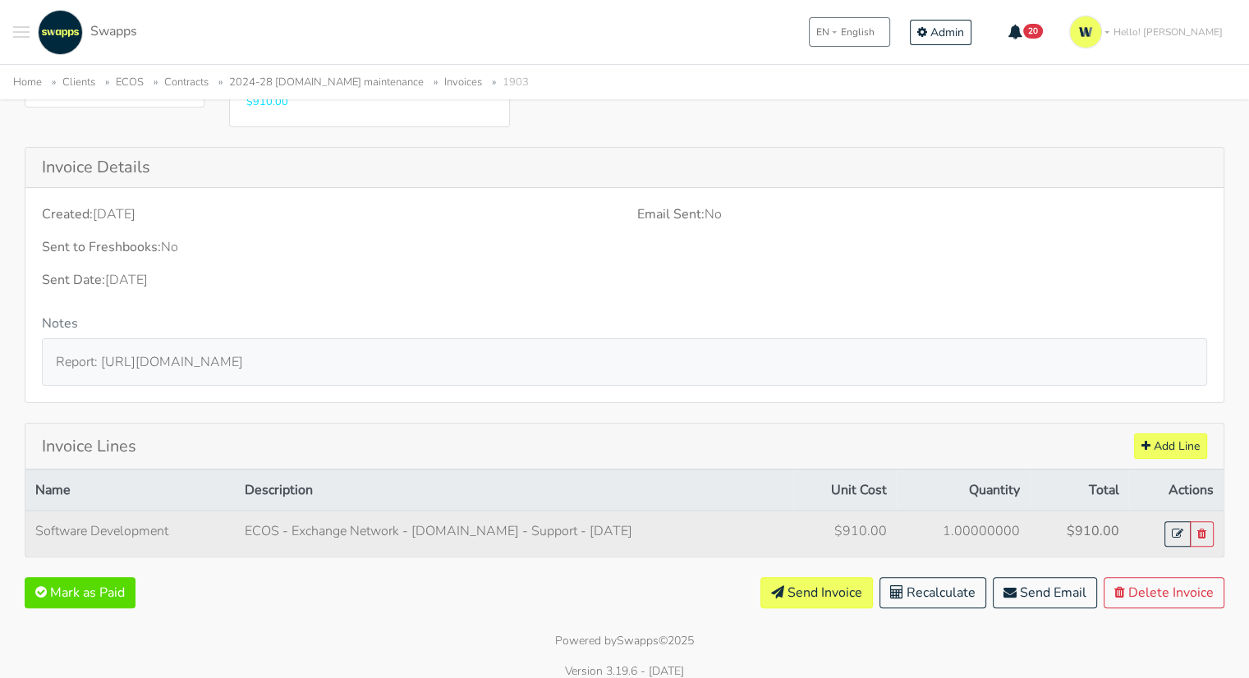
scroll to position [280, 0]
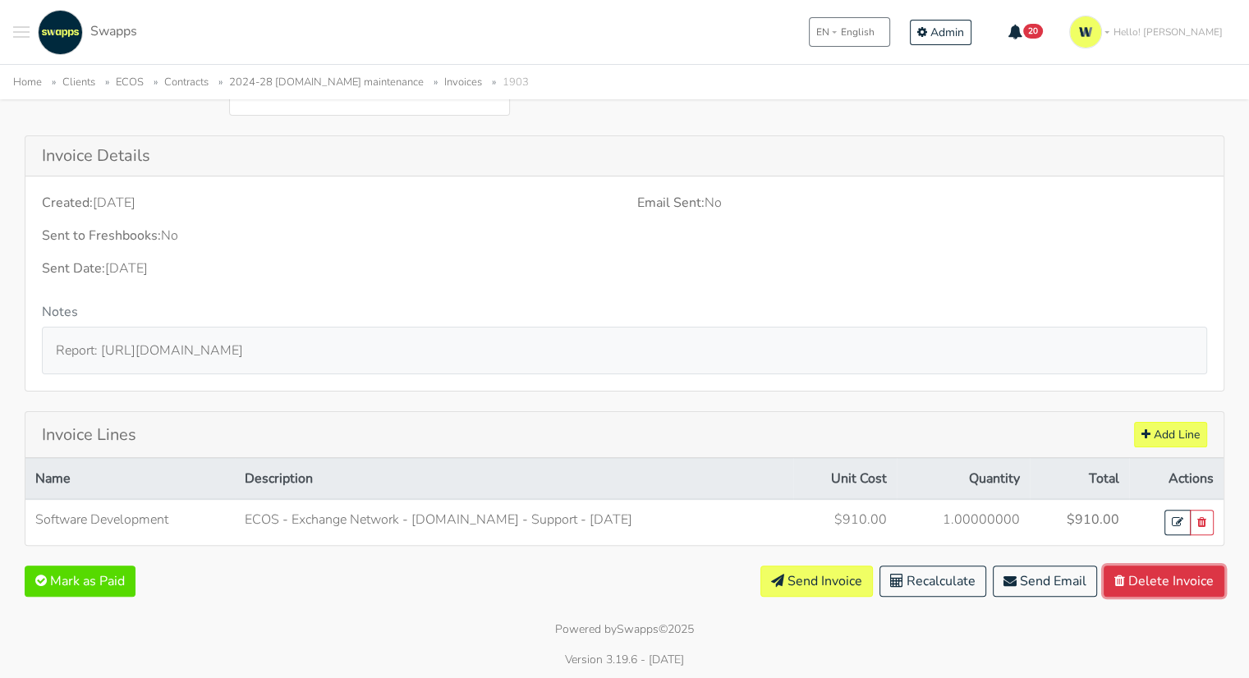
click at [1149, 579] on button "Delete Invoice" at bounding box center [1163, 581] width 121 height 31
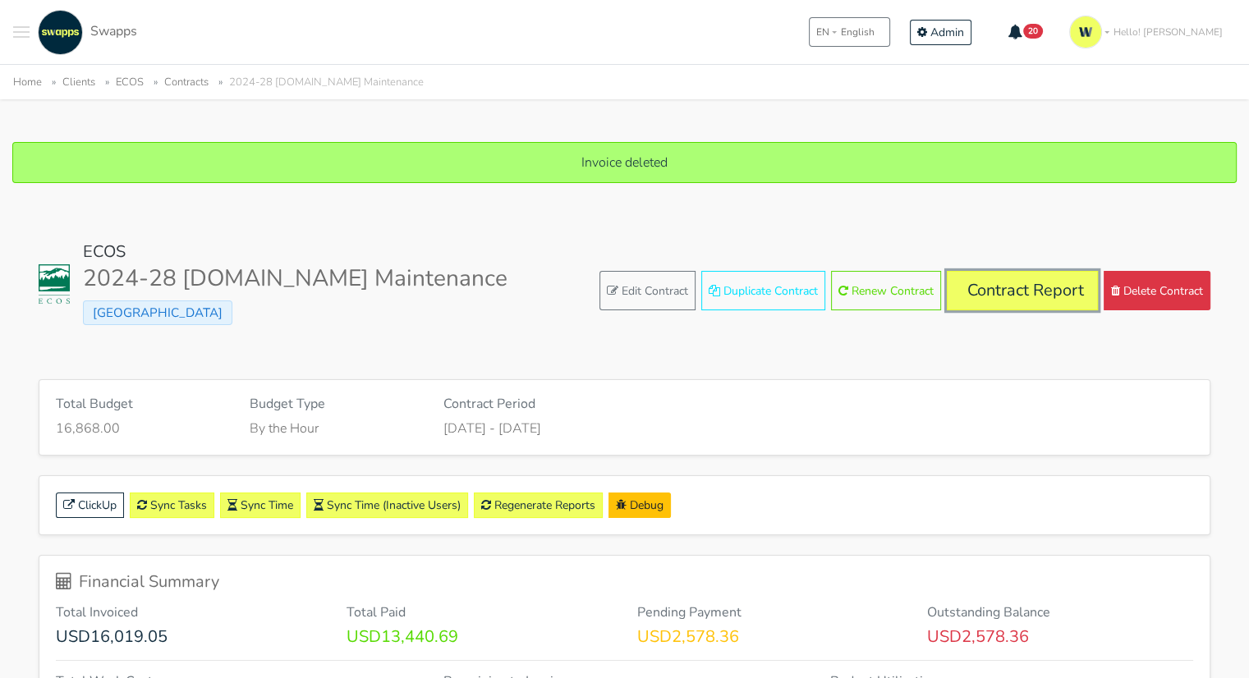
click at [1015, 286] on link "Contract Report" at bounding box center [1022, 290] width 151 height 39
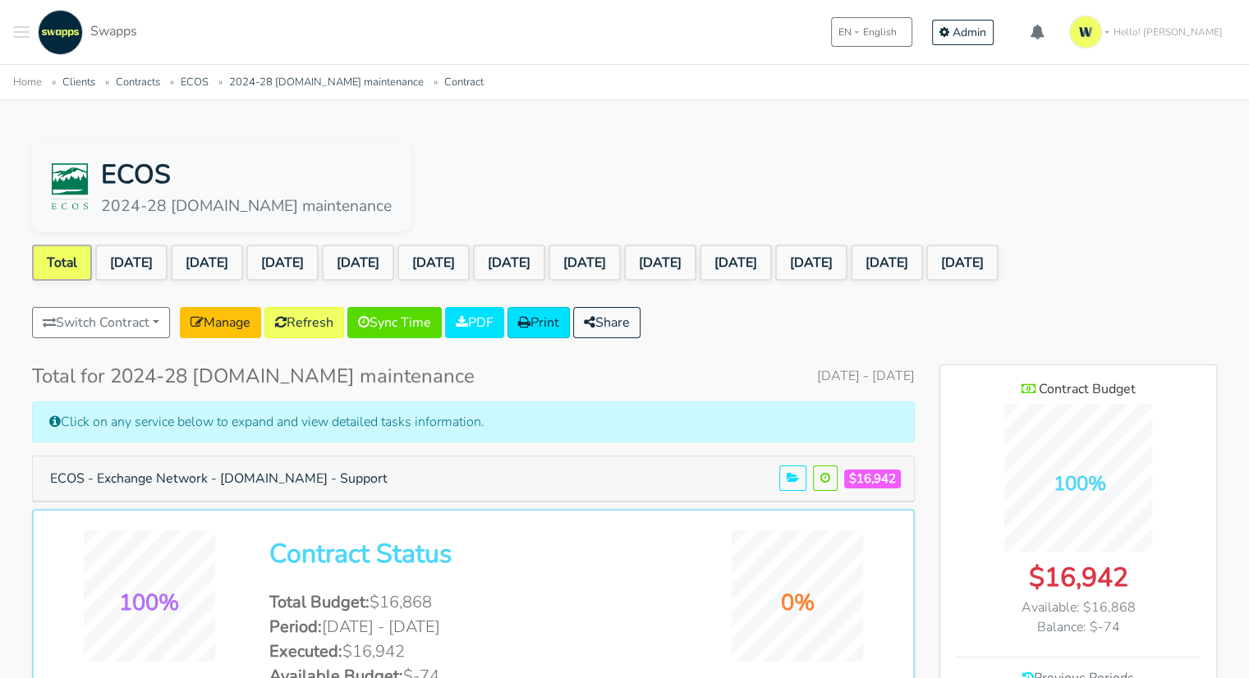
scroll to position [1364, 276]
click at [923, 267] on link "[DATE]" at bounding box center [886, 263] width 72 height 36
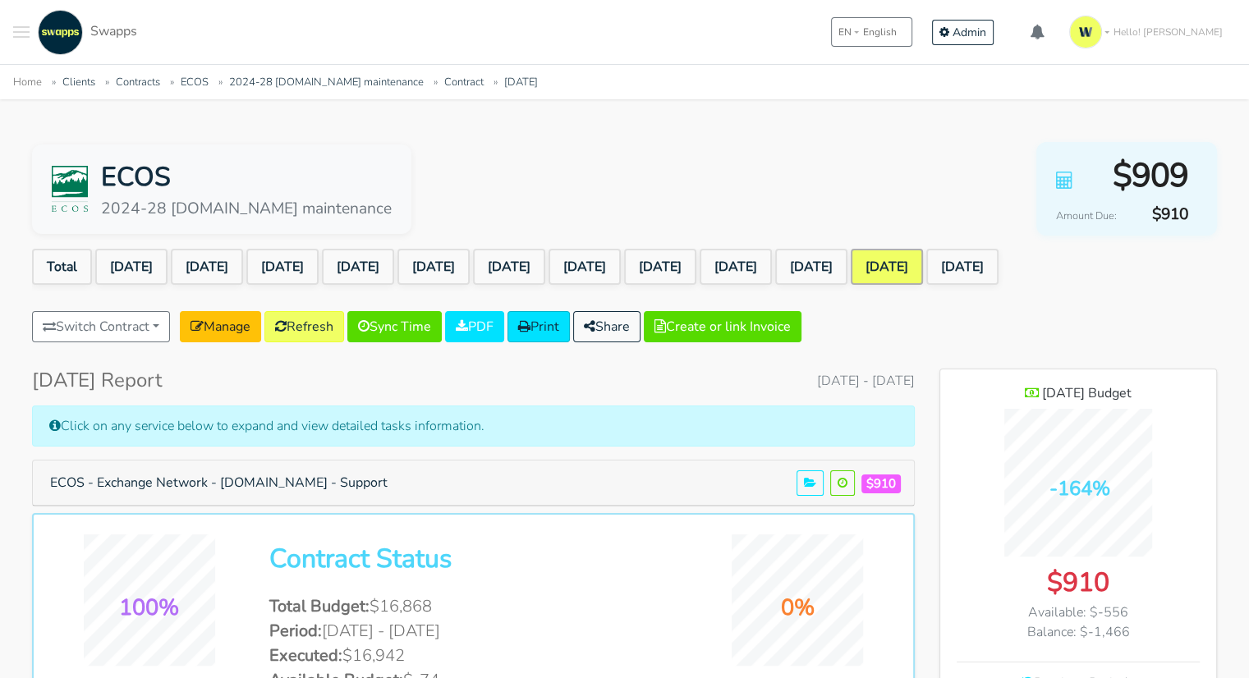
scroll to position [1364, 276]
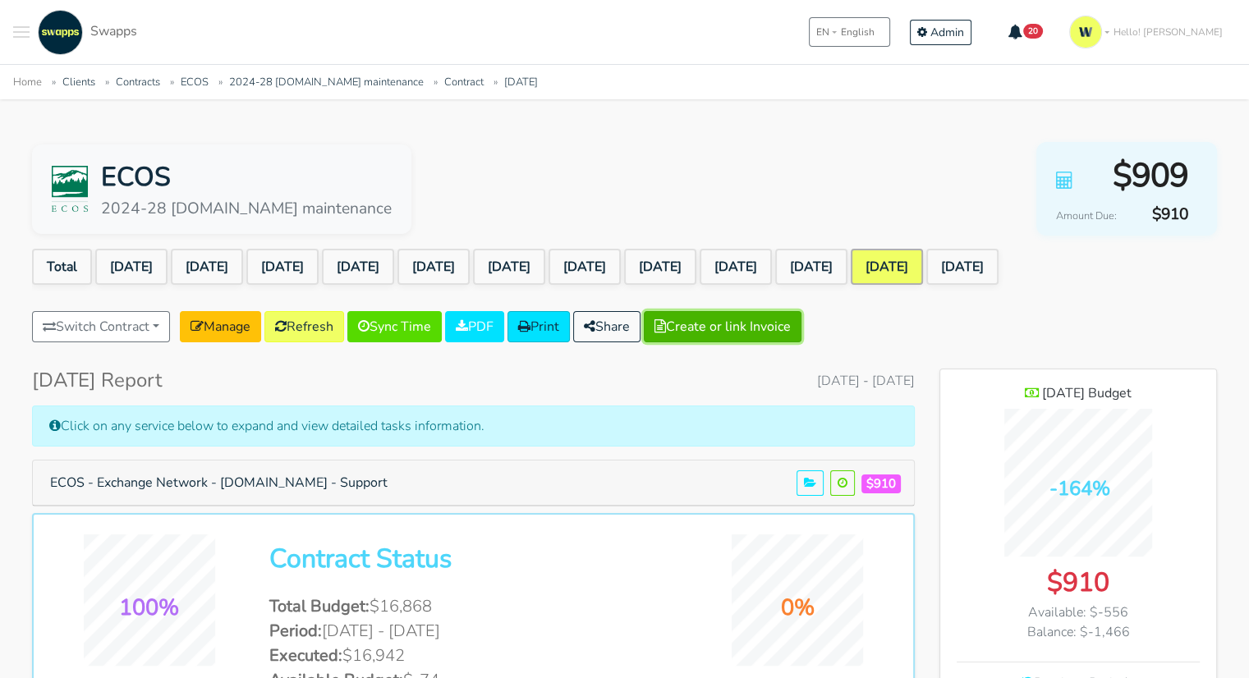
click at [739, 326] on button "Create or link Invoice" at bounding box center [723, 326] width 158 height 31
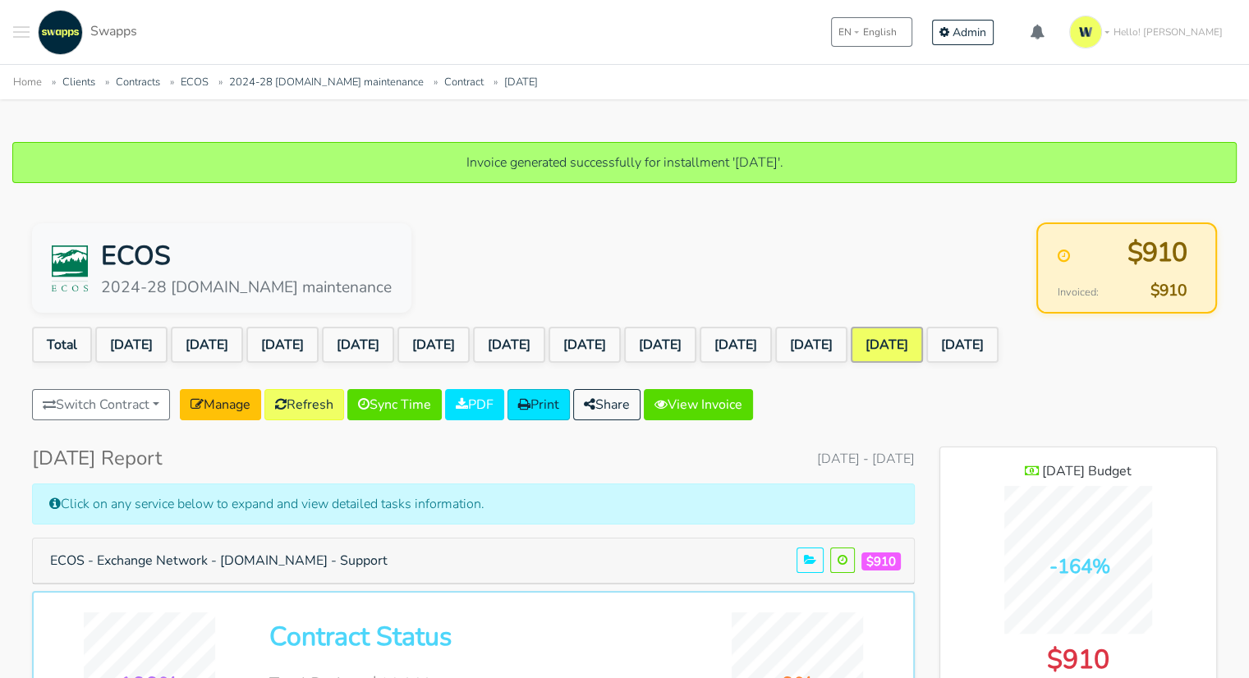
scroll to position [1364, 276]
click at [702, 404] on link "View Invoice" at bounding box center [698, 404] width 109 height 31
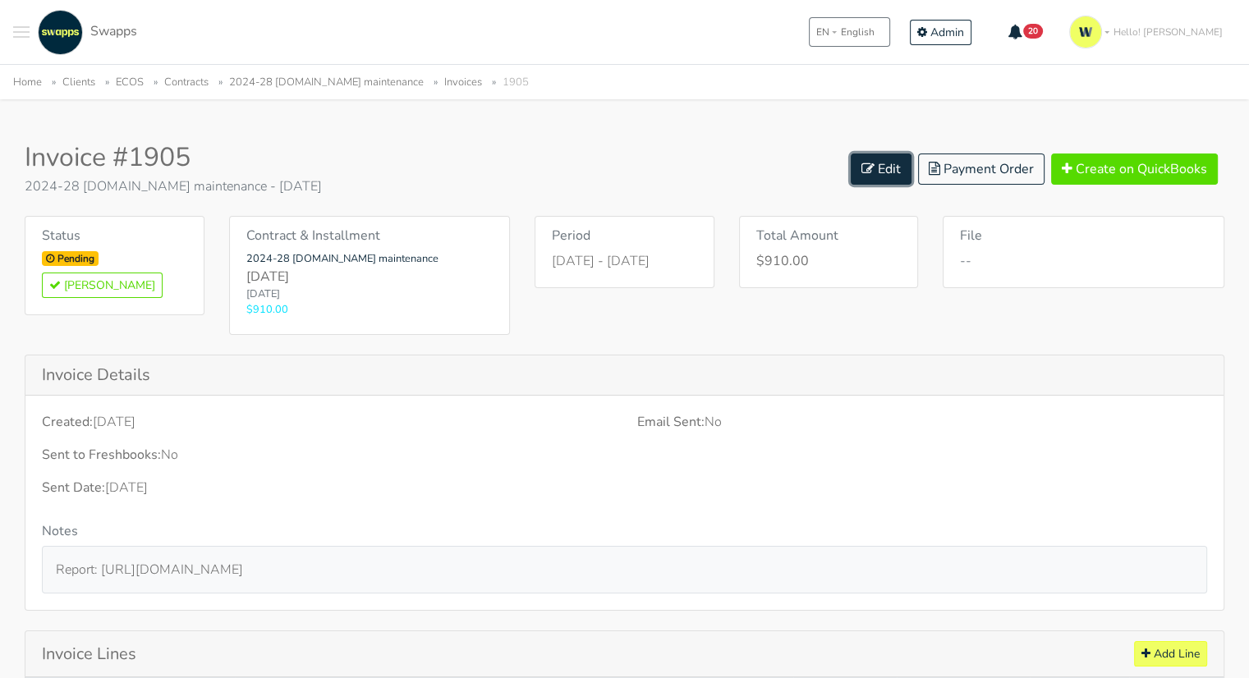
click at [890, 162] on link "Edit" at bounding box center [880, 169] width 61 height 31
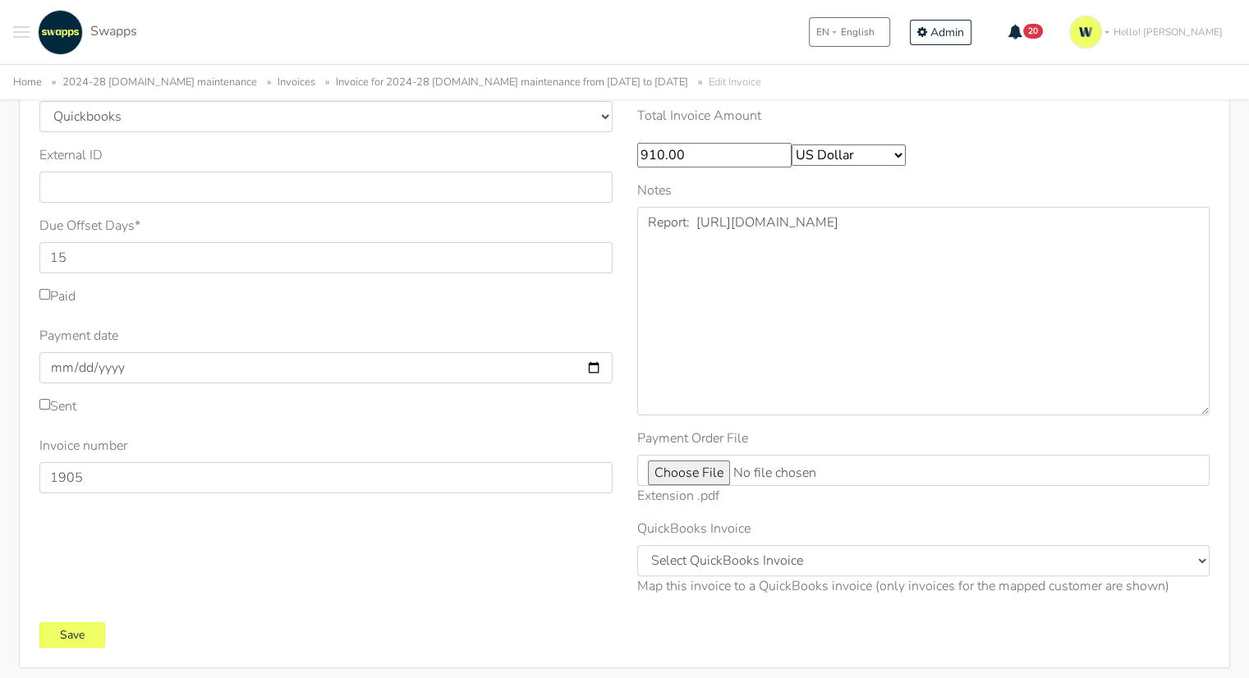
scroll to position [246, 0]
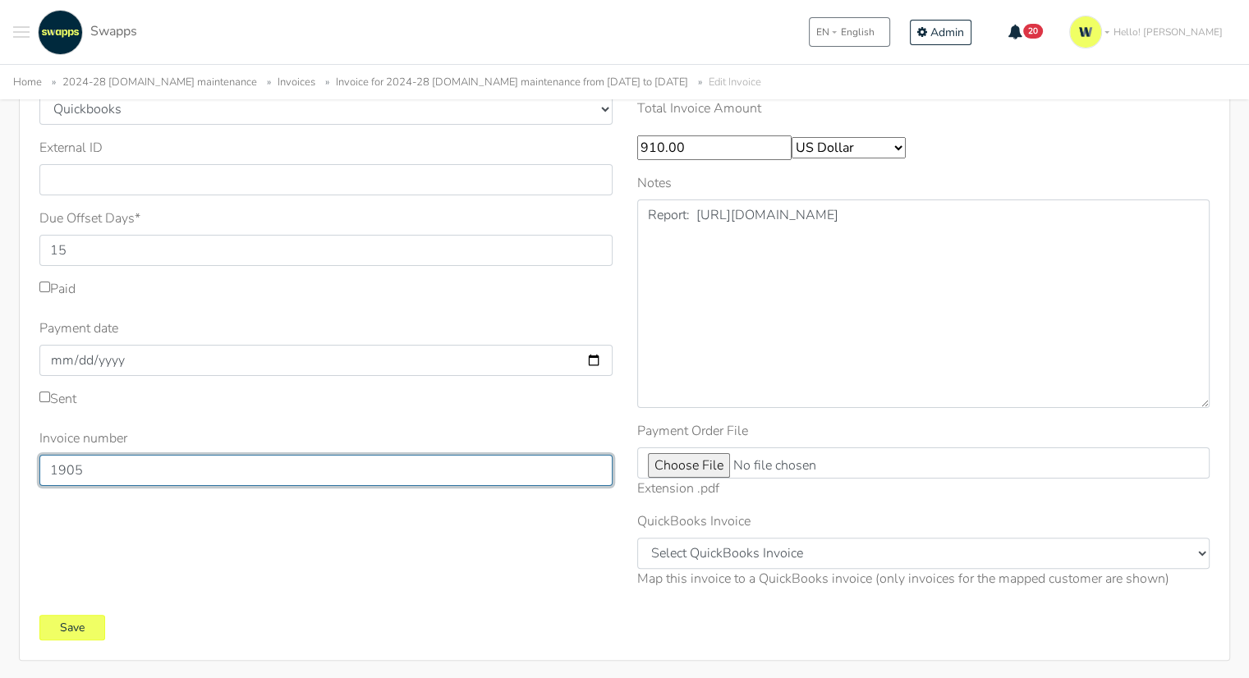
drag, startPoint x: 92, startPoint y: 470, endPoint x: 75, endPoint y: 473, distance: 17.4
click at [75, 473] on input "1905" at bounding box center [325, 470] width 573 height 31
type input "1903"
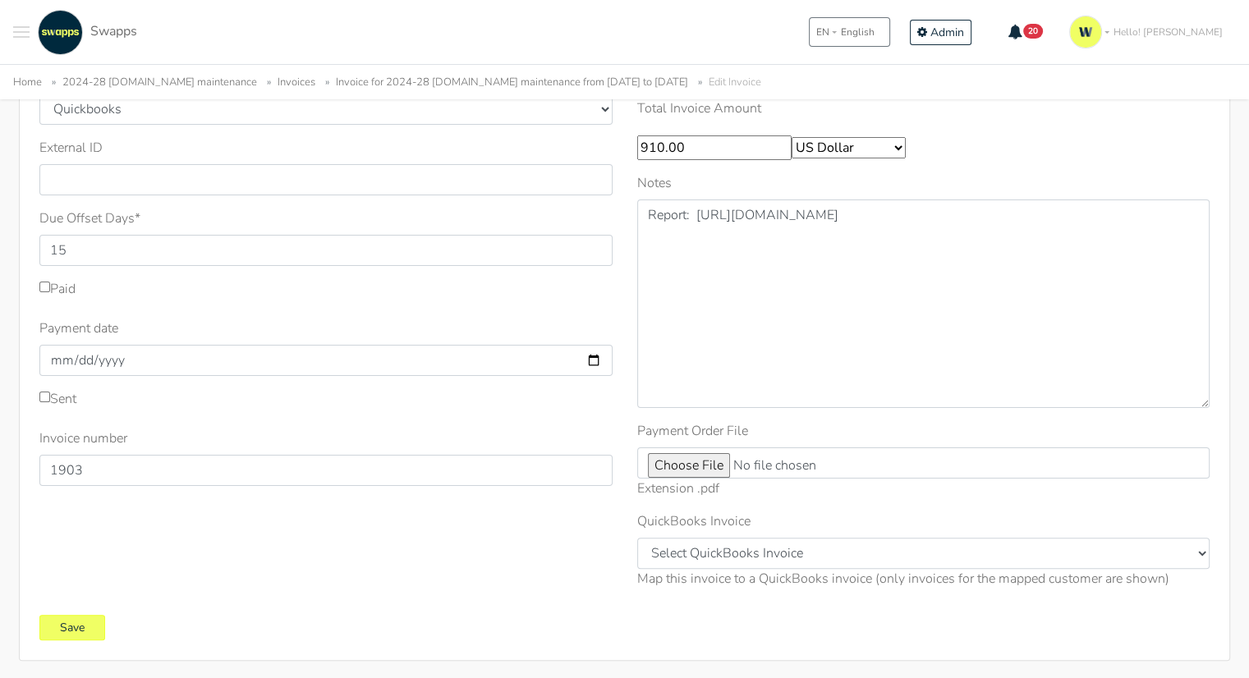
click at [425, 605] on form "Sent Sent Date * 2025-09-01 Invoice system * Quickbooks Samba * 15 *" at bounding box center [624, 298] width 1170 height 683
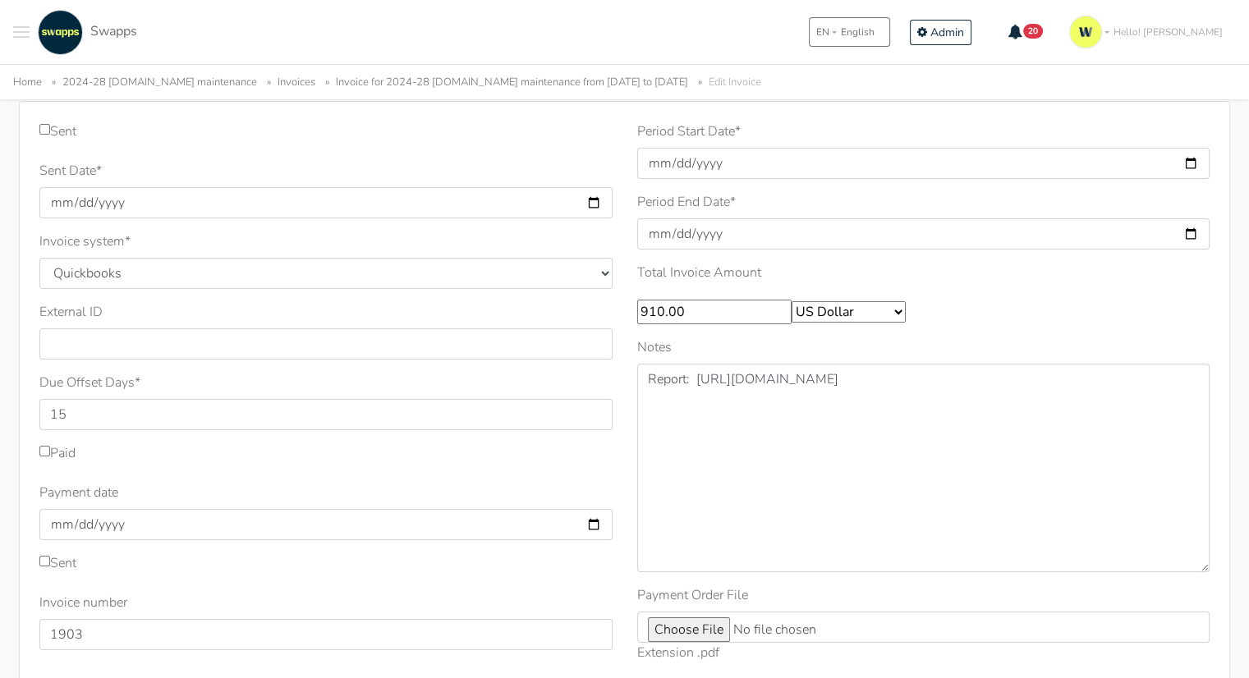
scroll to position [312, 0]
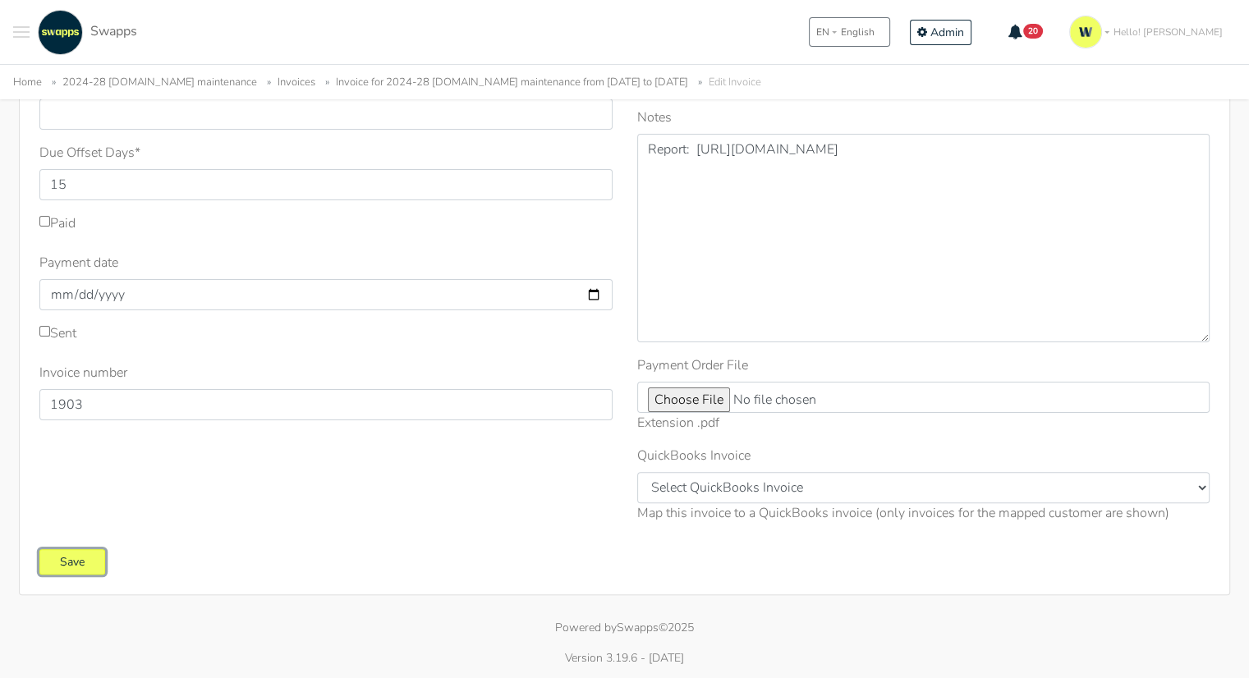
click at [76, 566] on input "Save" at bounding box center [72, 561] width 66 height 25
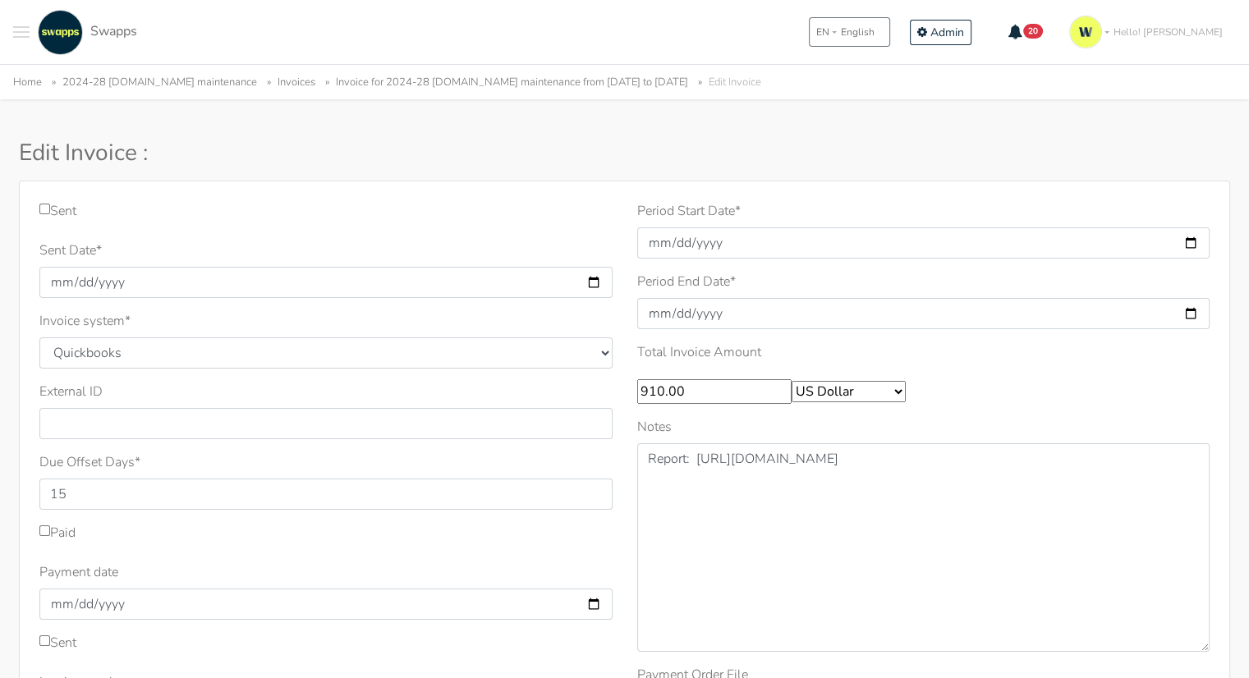
scroll to position [0, 0]
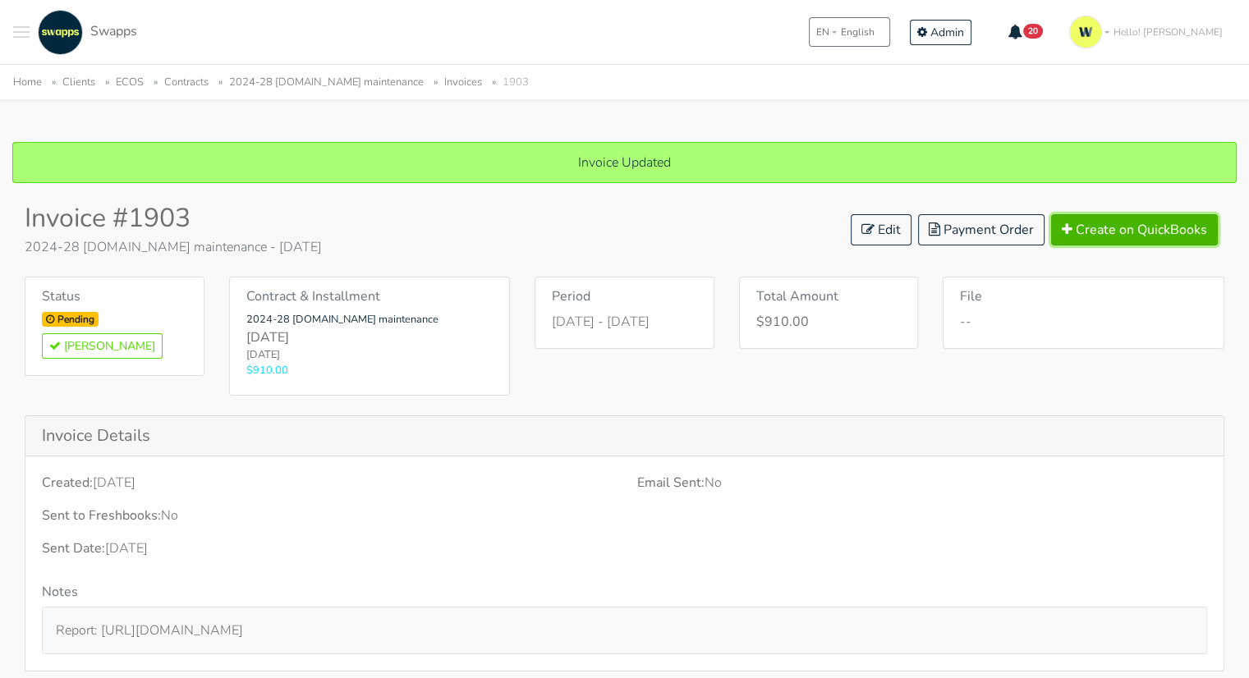
click at [1126, 218] on button "Create on QuickBooks" at bounding box center [1134, 229] width 167 height 31
